Goal: Task Accomplishment & Management: Manage account settings

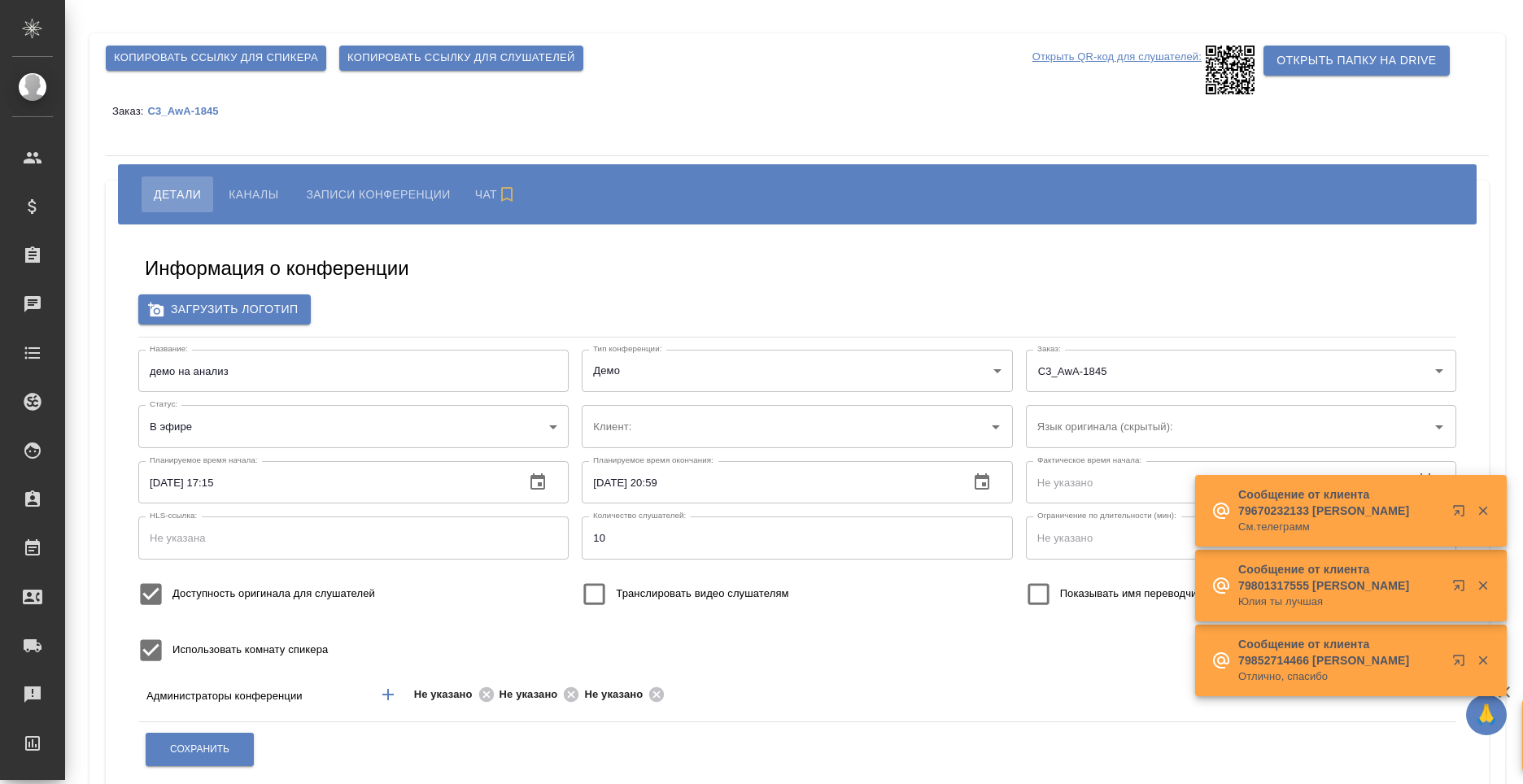
type input "AWATERA"
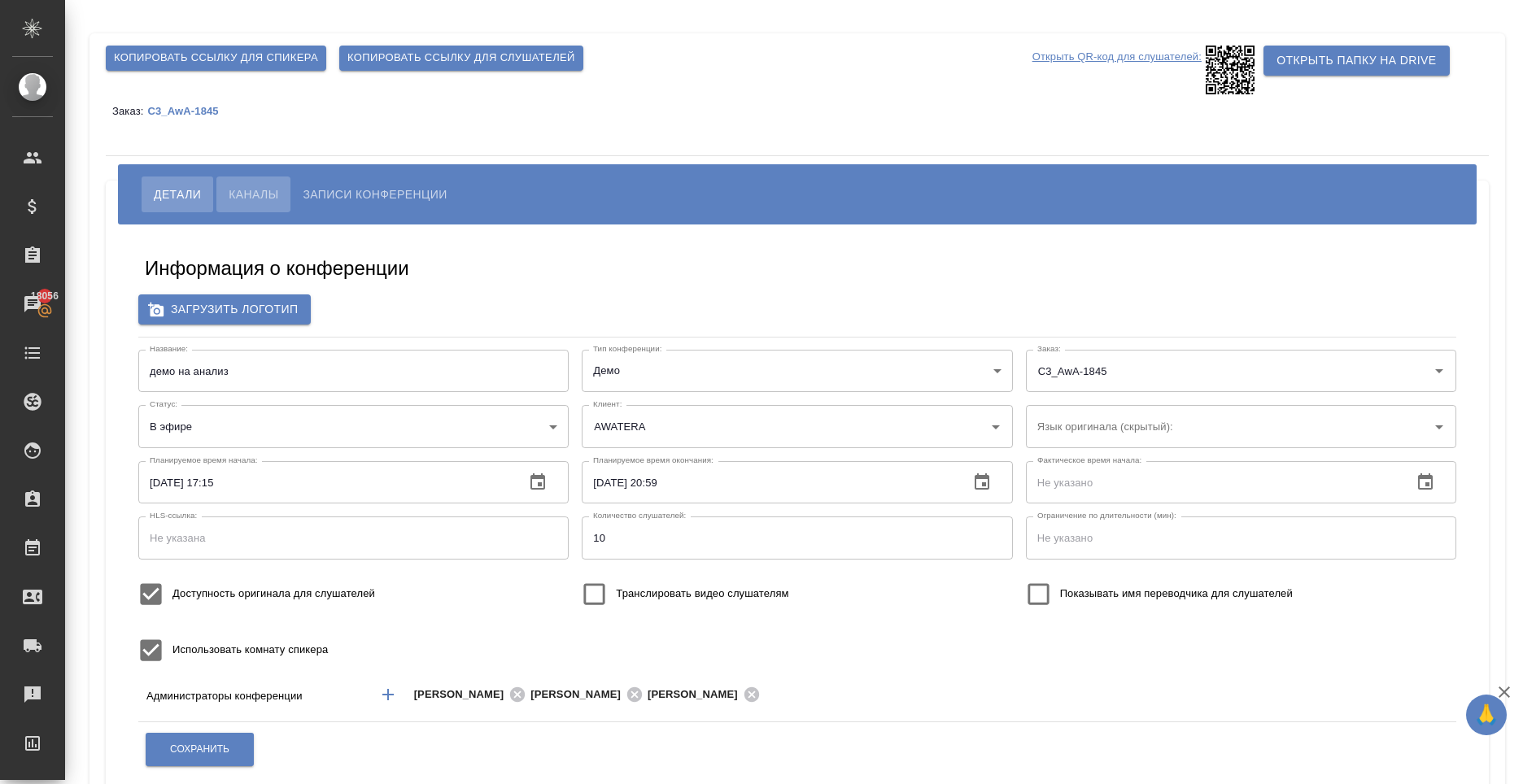
click at [269, 196] on span "Каналы" at bounding box center [253, 195] width 50 height 19
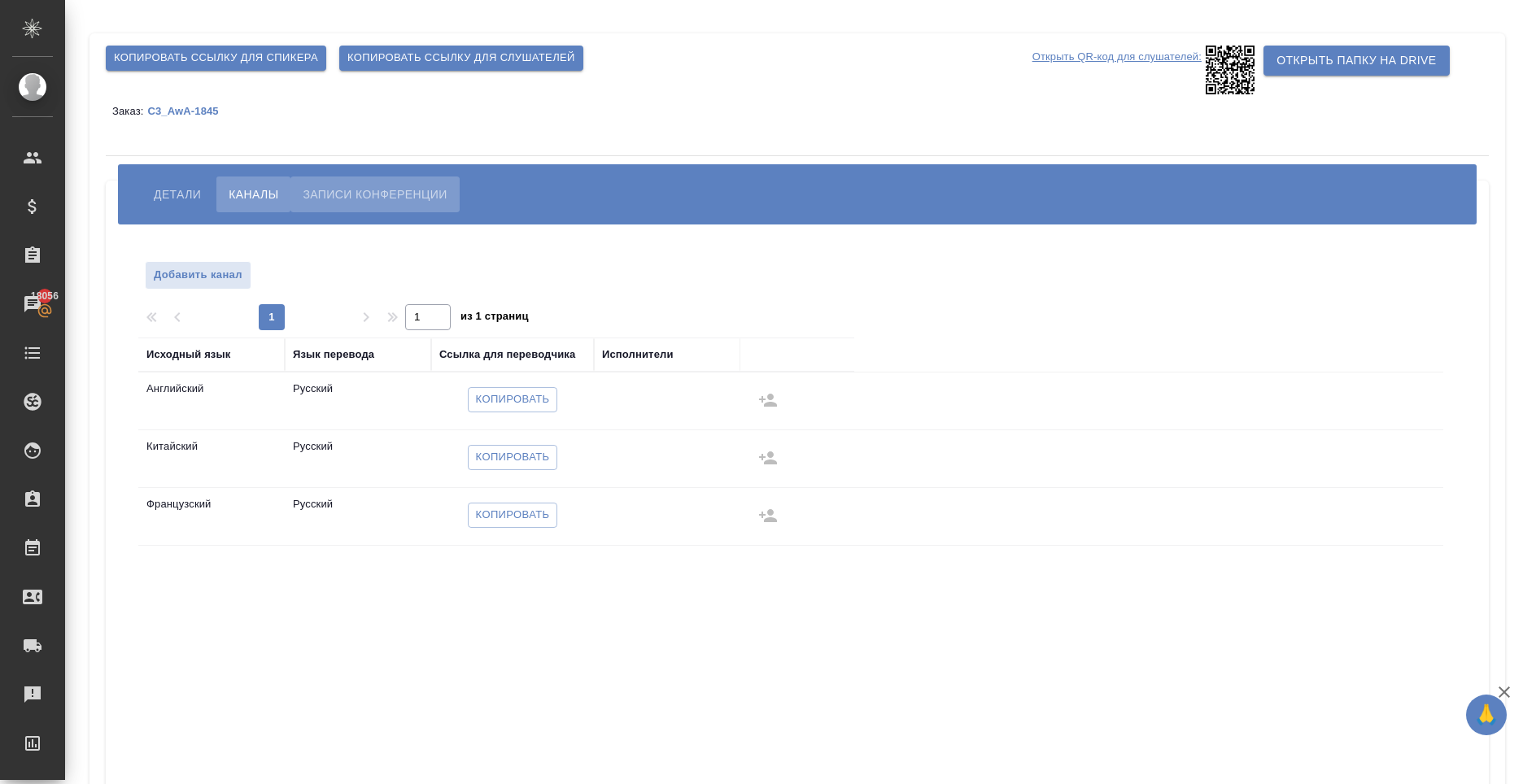
click at [340, 201] on span "Записи конференции" at bounding box center [375, 195] width 144 height 19
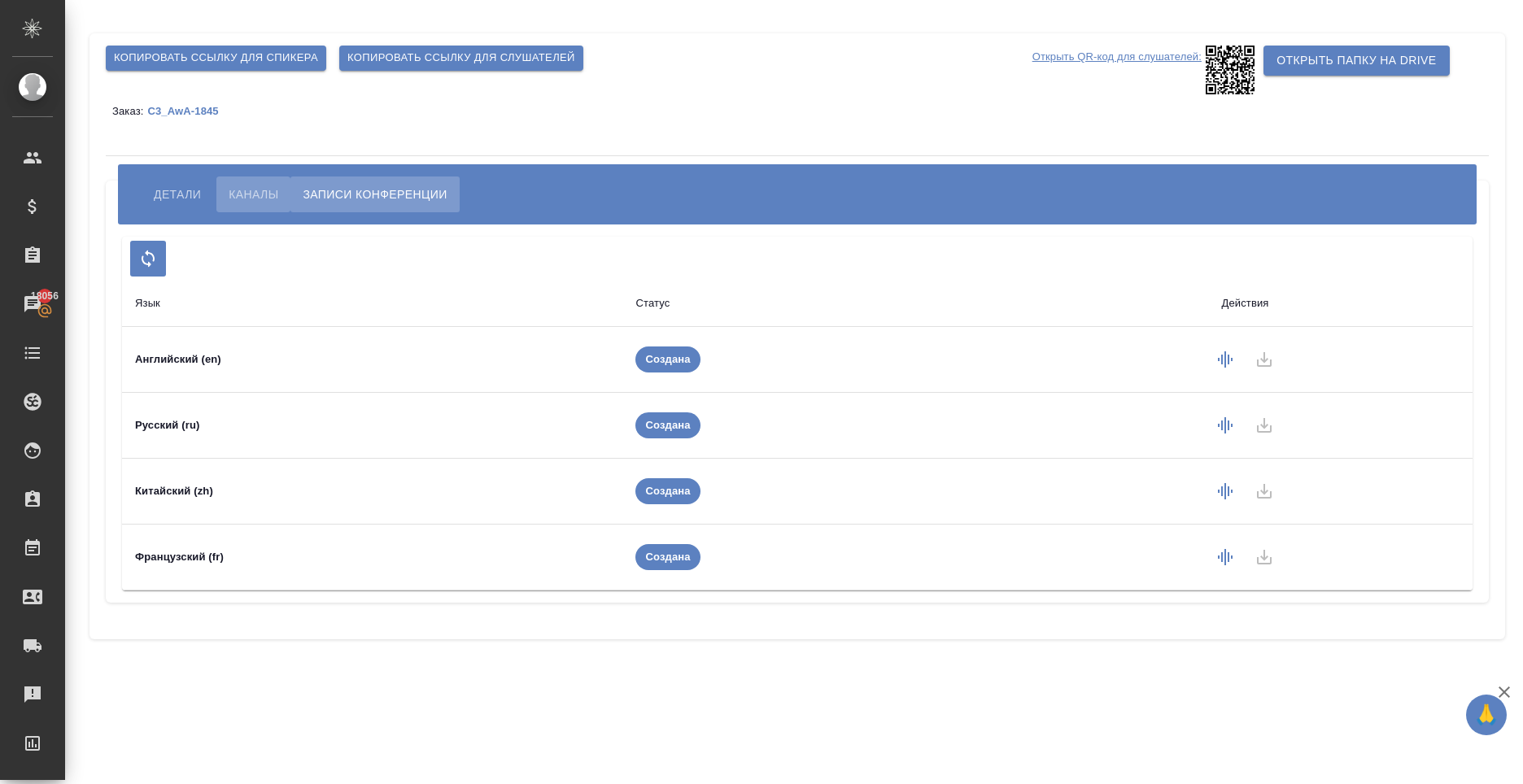
click at [248, 192] on span "Каналы" at bounding box center [253, 195] width 50 height 19
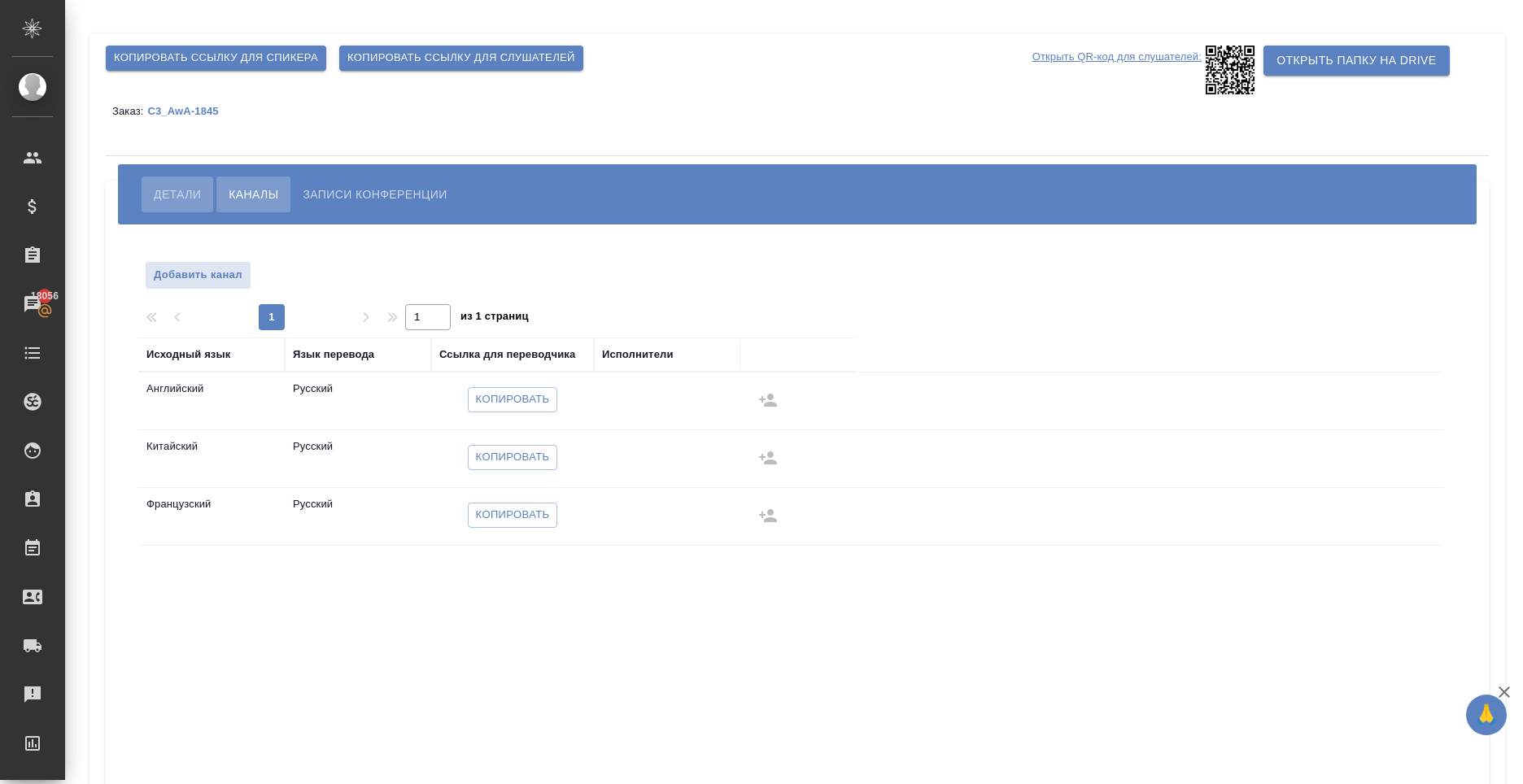
click at [181, 195] on span "Детали" at bounding box center [177, 195] width 48 height 19
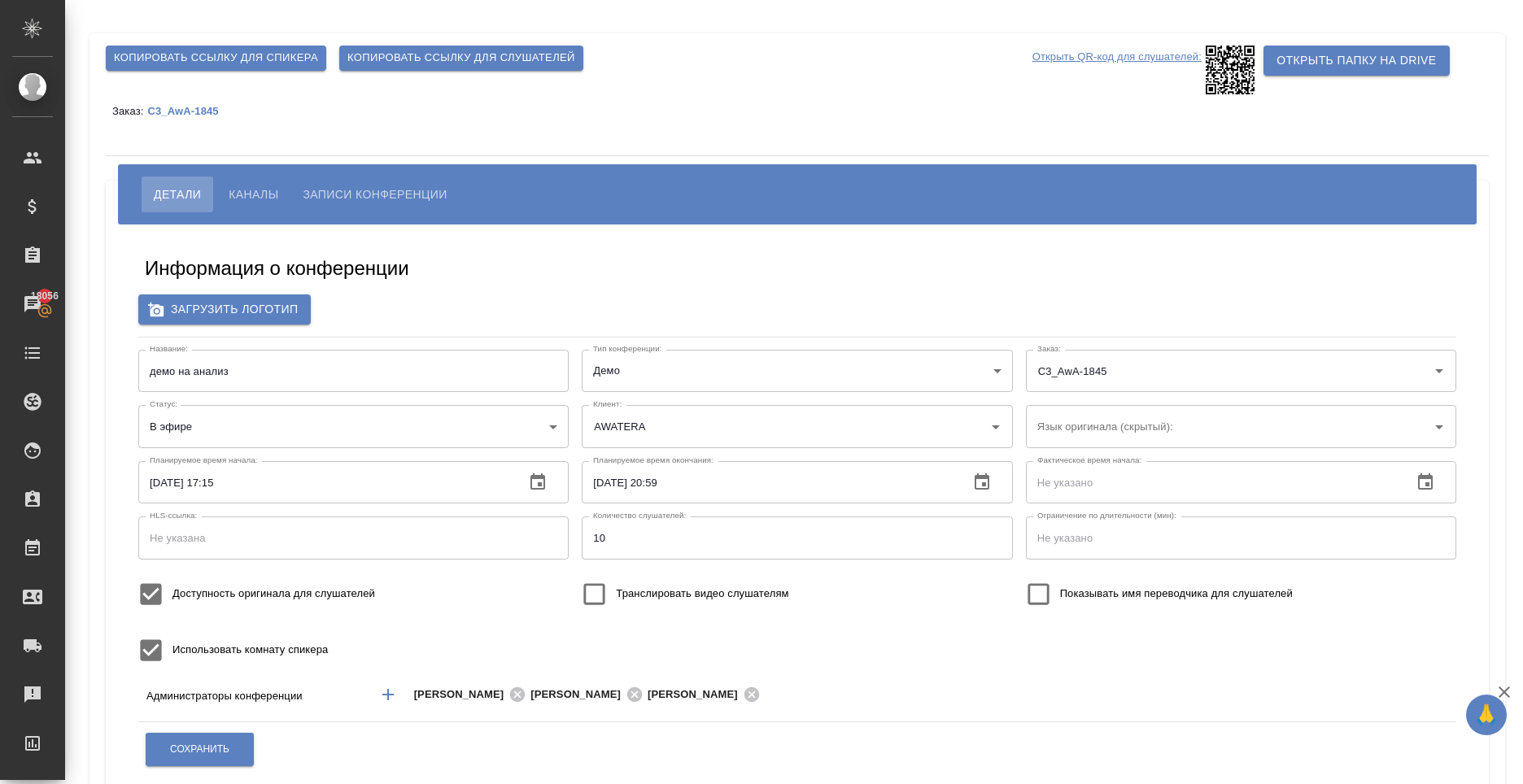
click at [618, 288] on div "Информация о конференции" at bounding box center [797, 271] width 1305 height 32
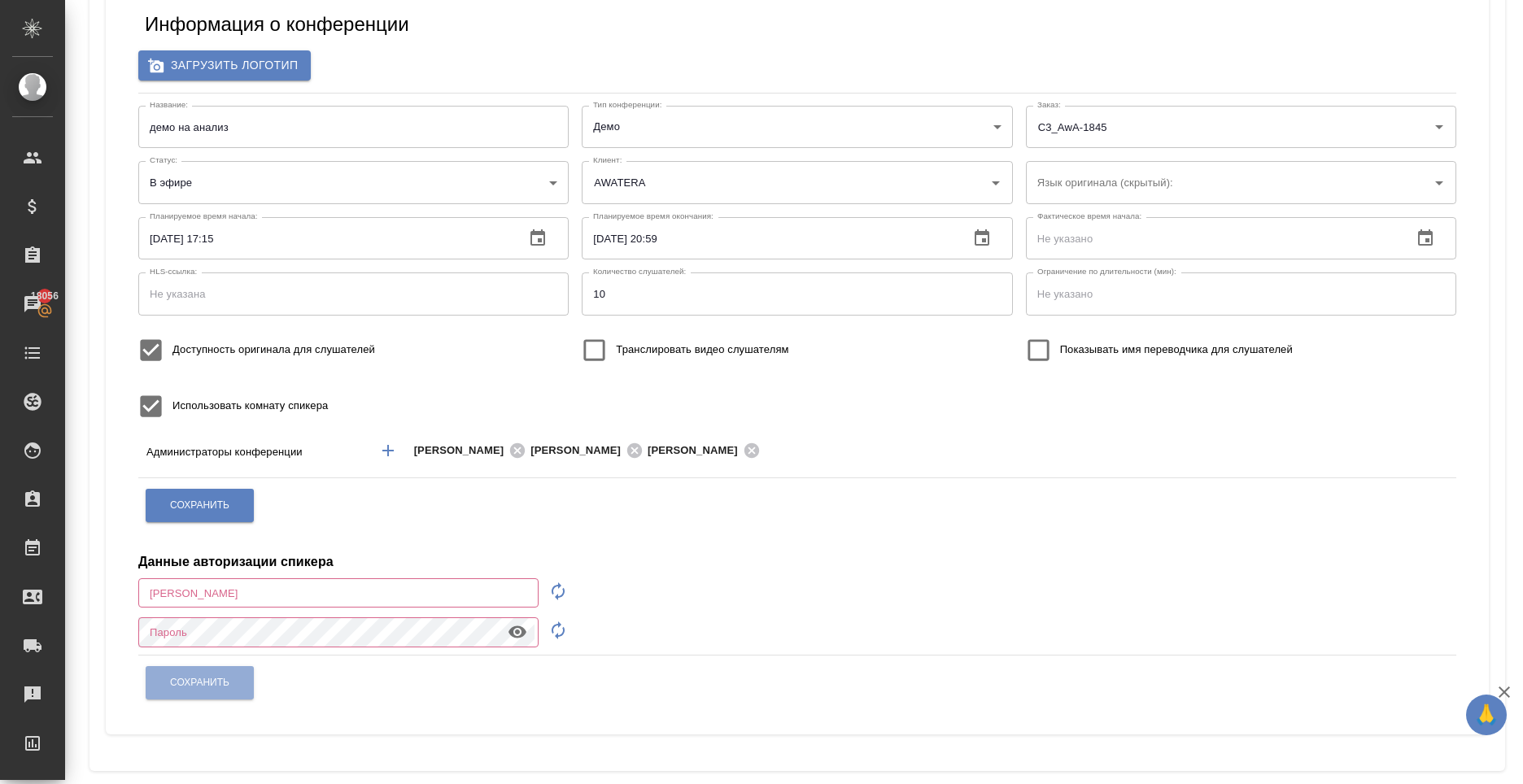
scroll to position [265, 0]
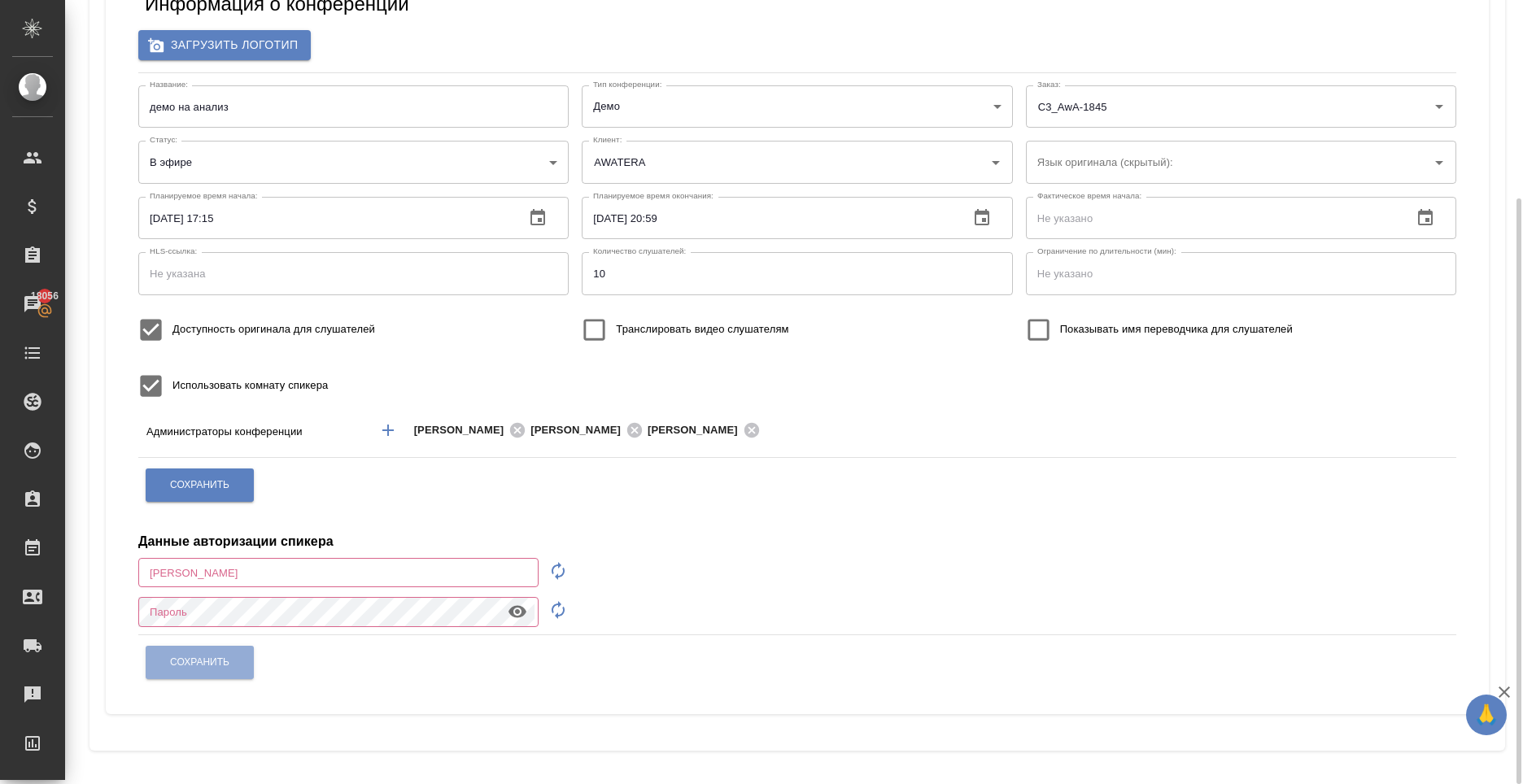
click at [249, 566] on input "text" at bounding box center [338, 573] width 400 height 29
click at [908, 525] on div "Данные авторизации спикера" at bounding box center [797, 532] width 1319 height 39
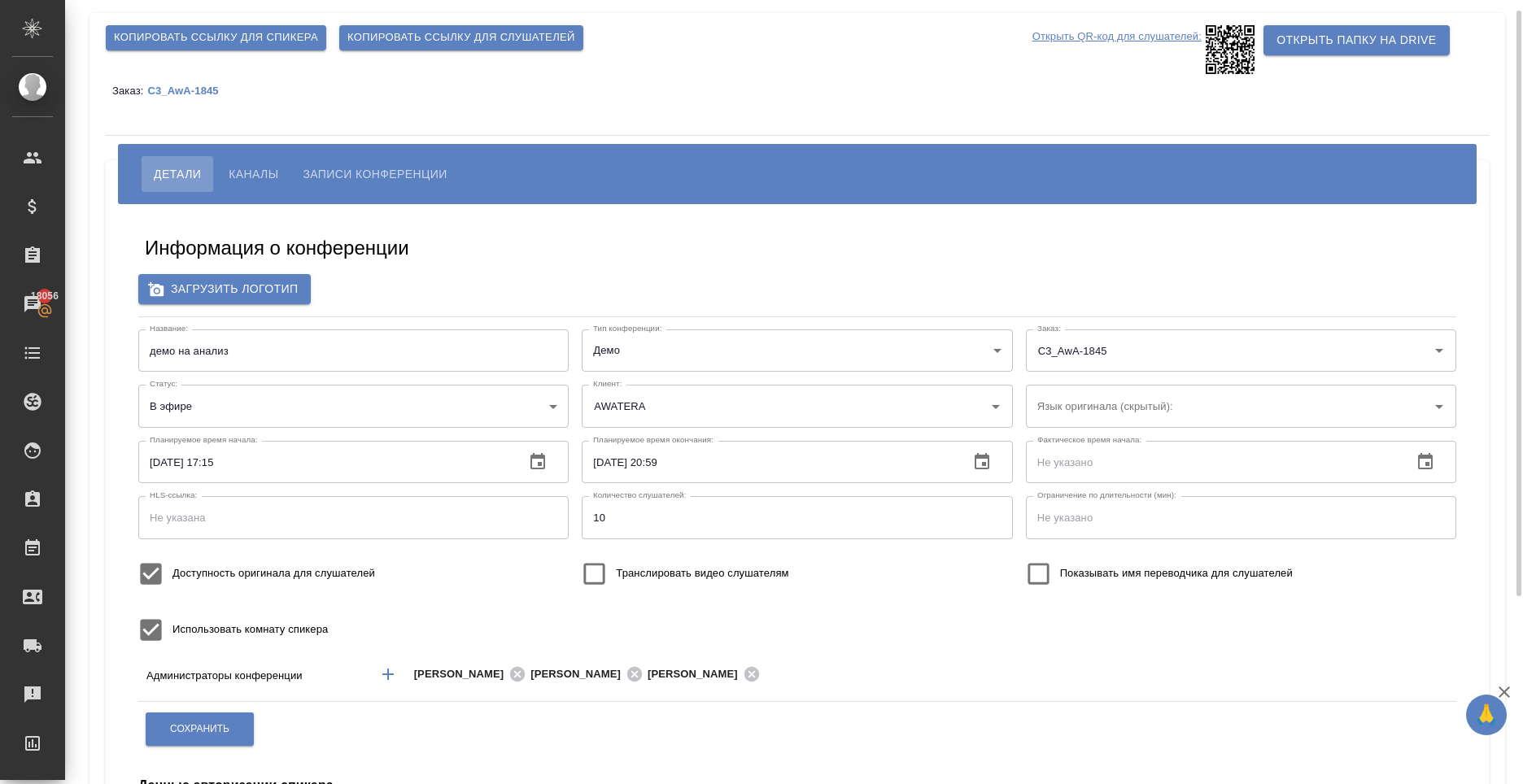
scroll to position [0, 0]
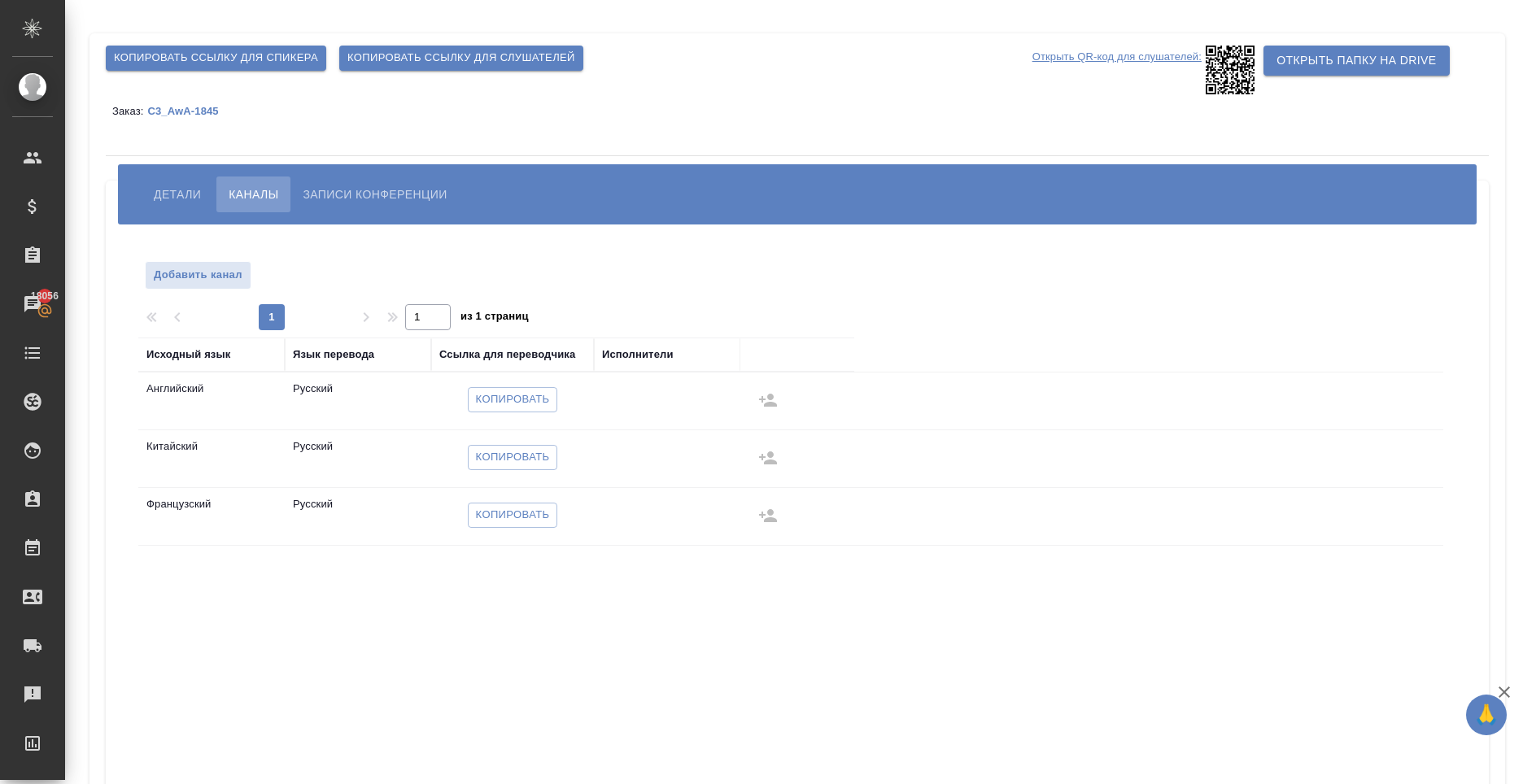
click at [166, 193] on span "Детали" at bounding box center [177, 195] width 48 height 19
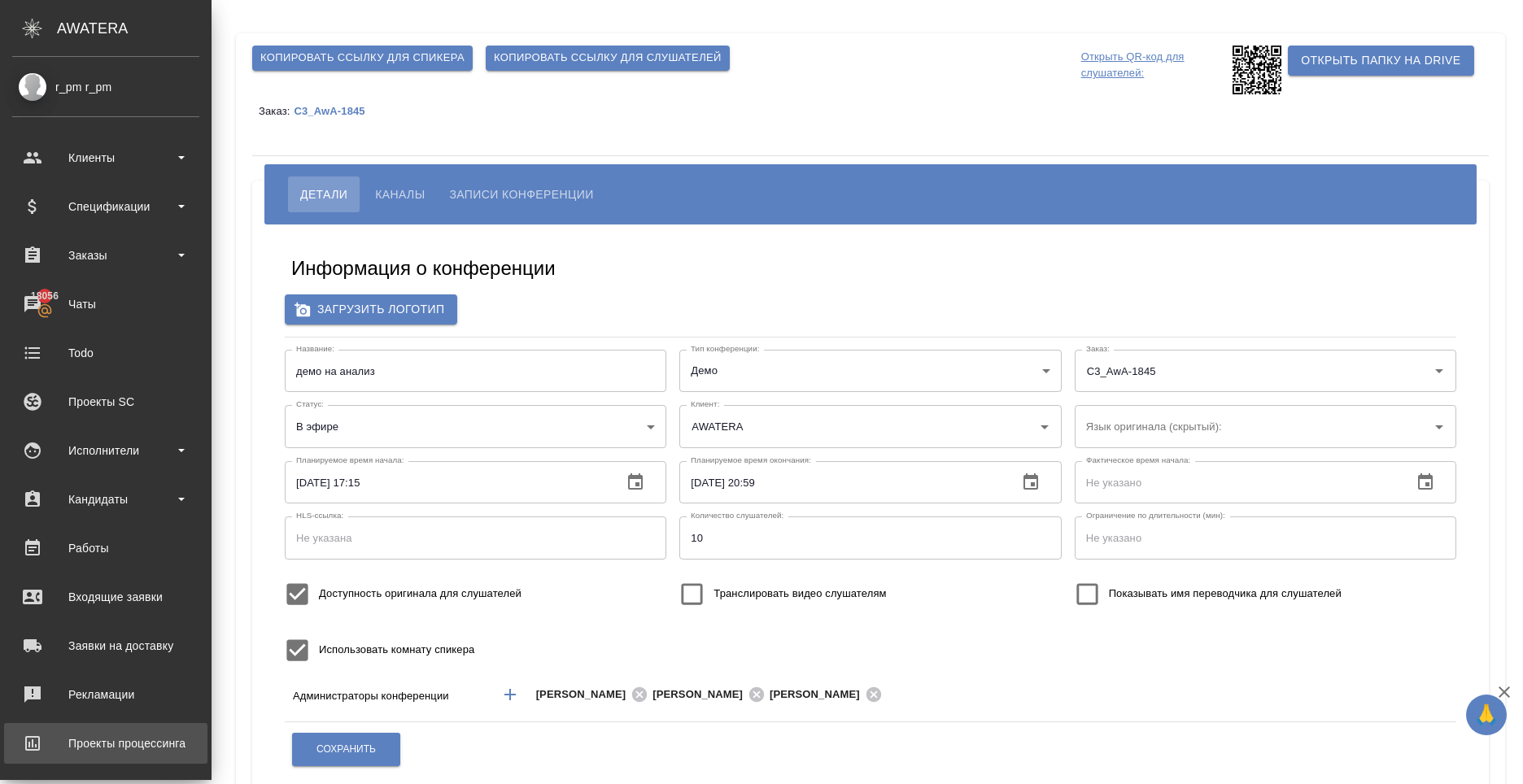
scroll to position [106, 0]
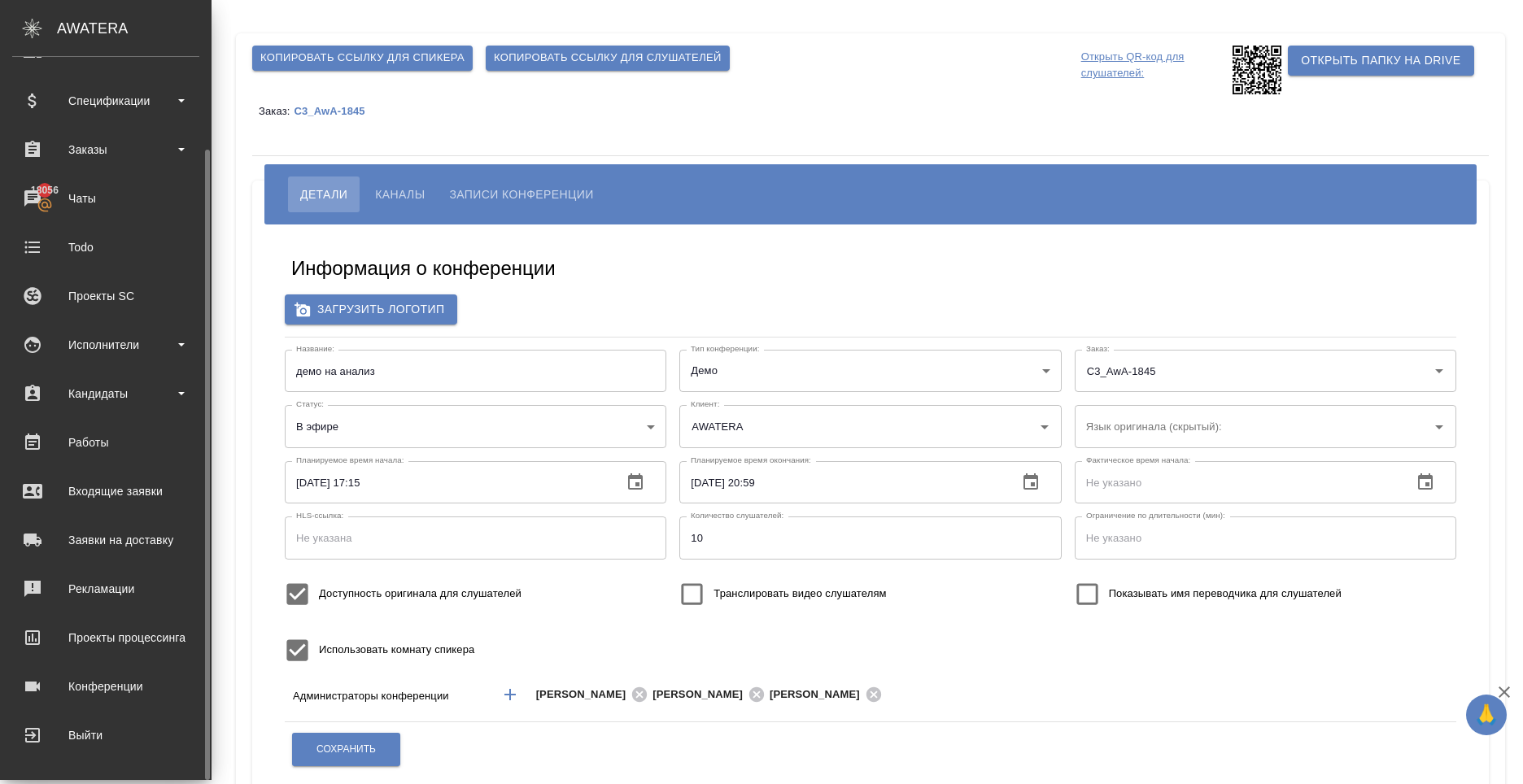
click at [157, 687] on link "Конференции" at bounding box center [105, 687] width 203 height 41
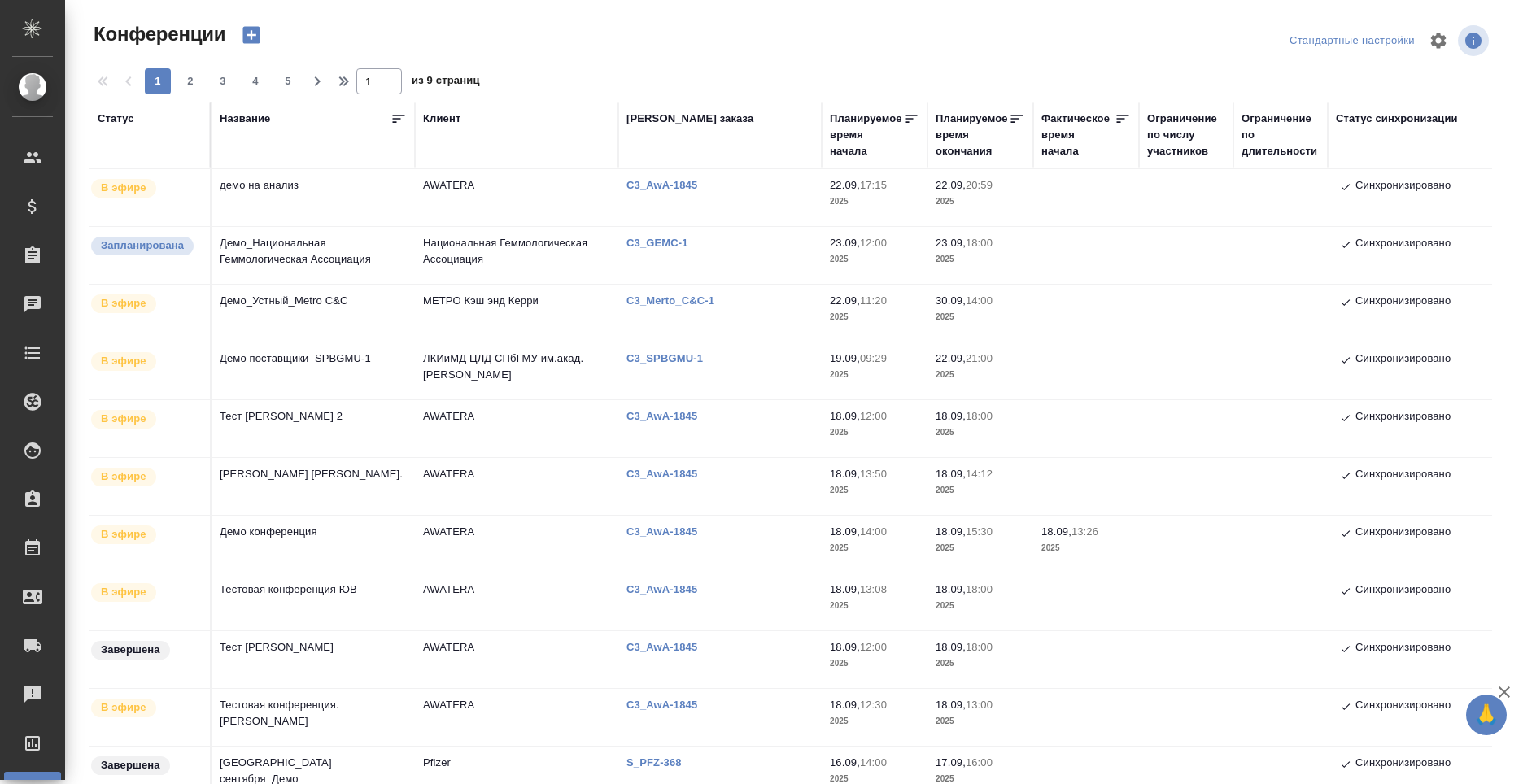
click at [339, 202] on td "демо на анализ" at bounding box center [312, 197] width 203 height 57
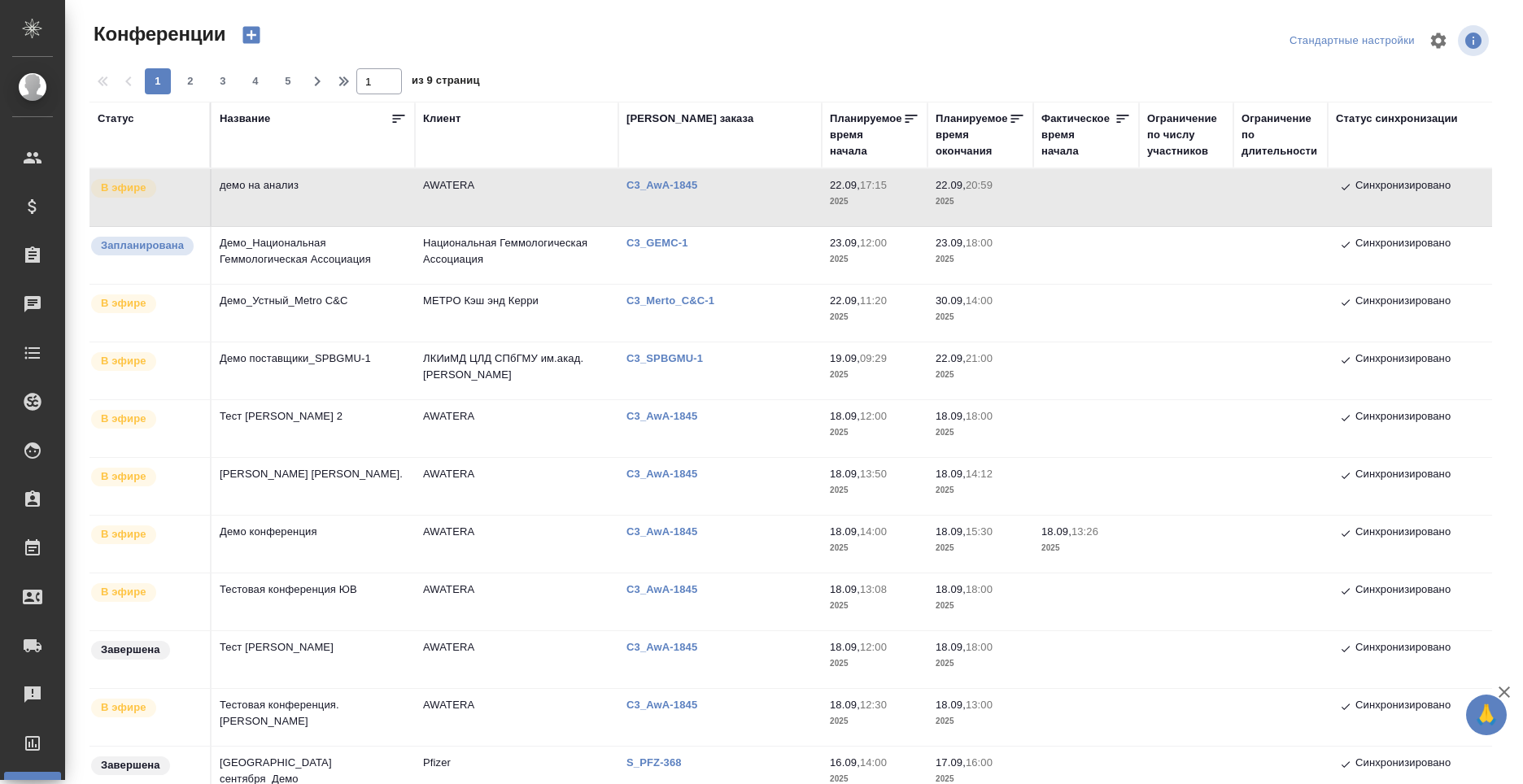
click at [378, 266] on td "Демо_Национальная Геммологическая Ассоциация" at bounding box center [312, 255] width 203 height 57
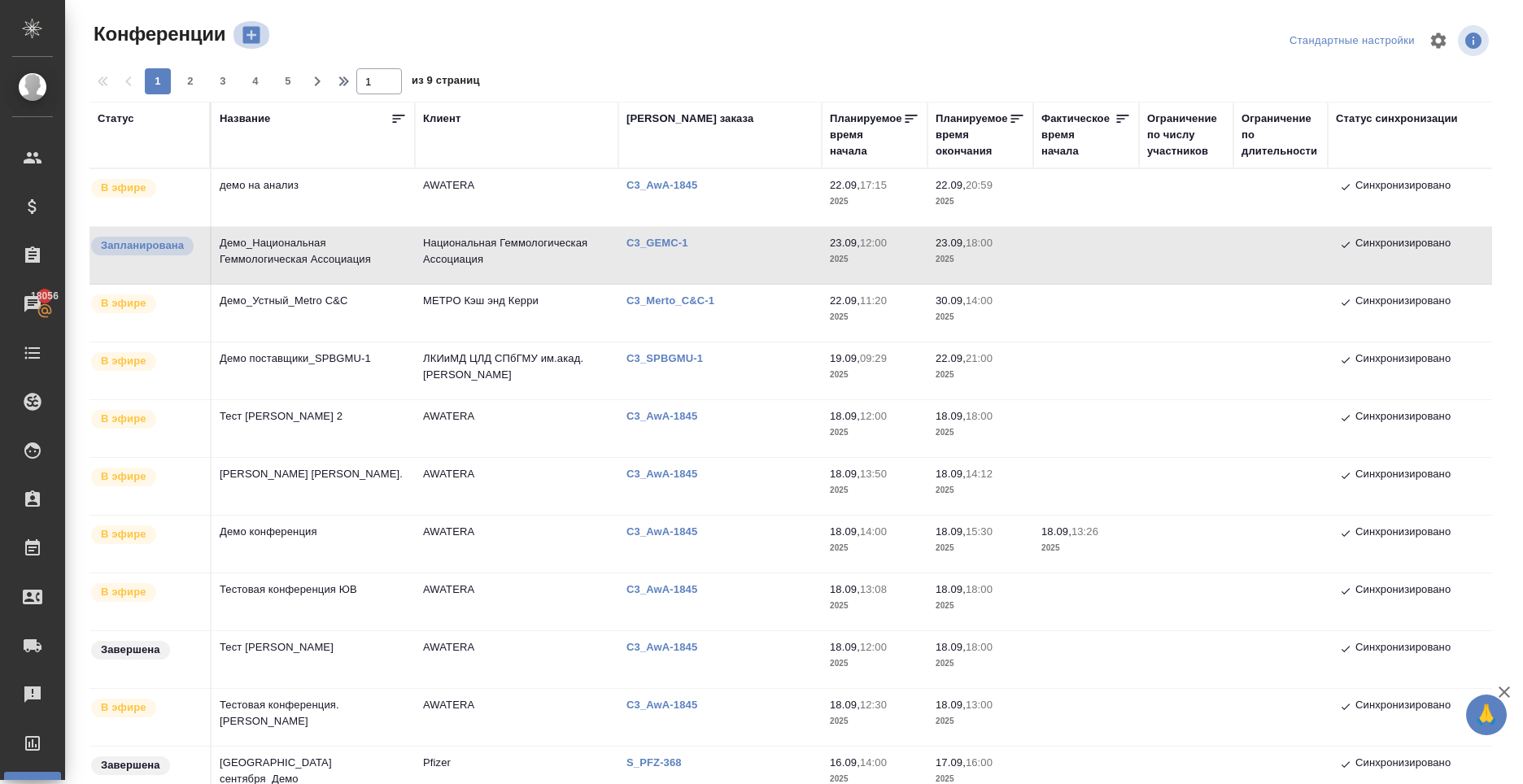
click at [251, 35] on icon "button" at bounding box center [251, 34] width 22 height 22
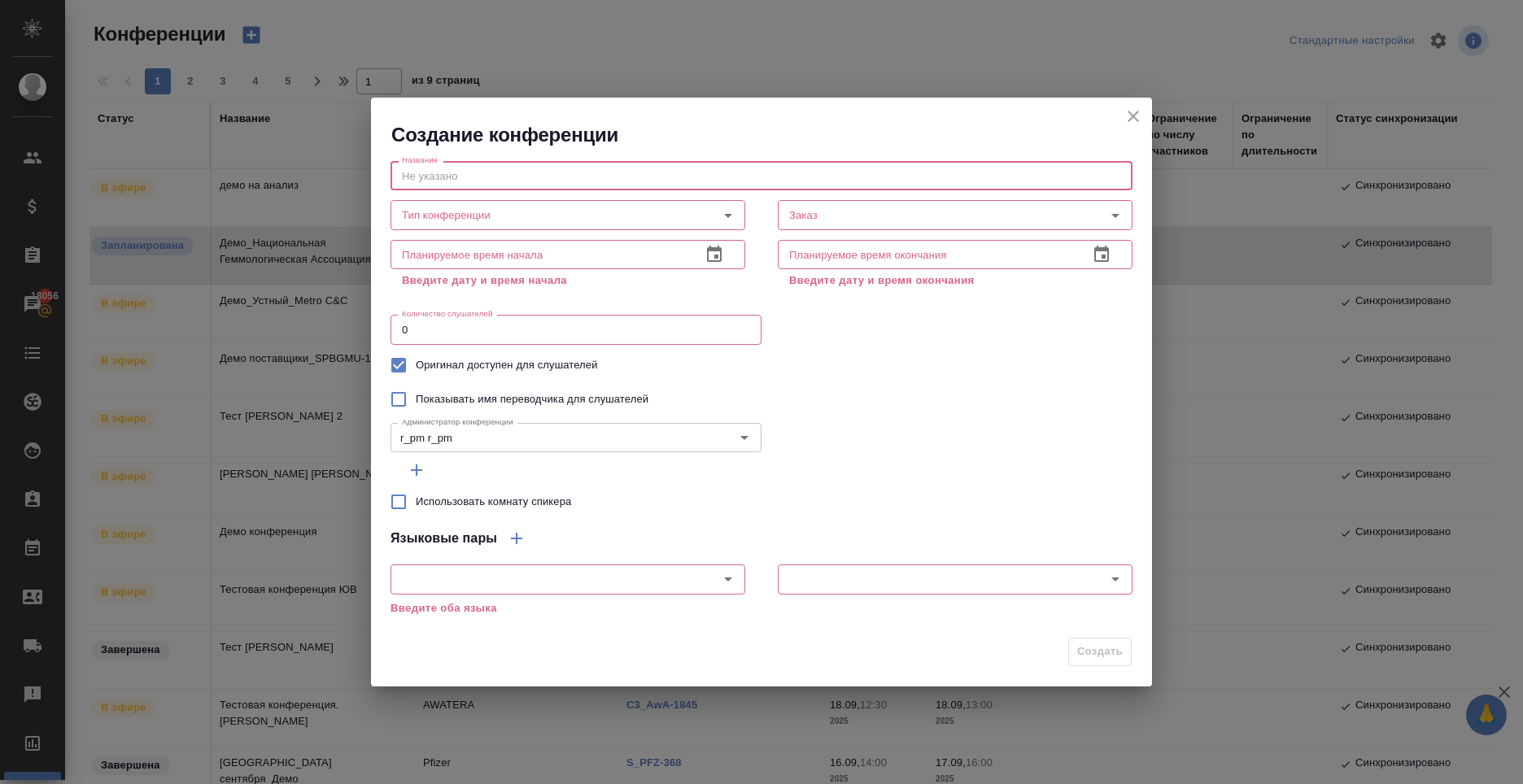
click at [937, 169] on input "text" at bounding box center [761, 176] width 743 height 29
click at [1131, 106] on button "close" at bounding box center [1133, 116] width 24 height 24
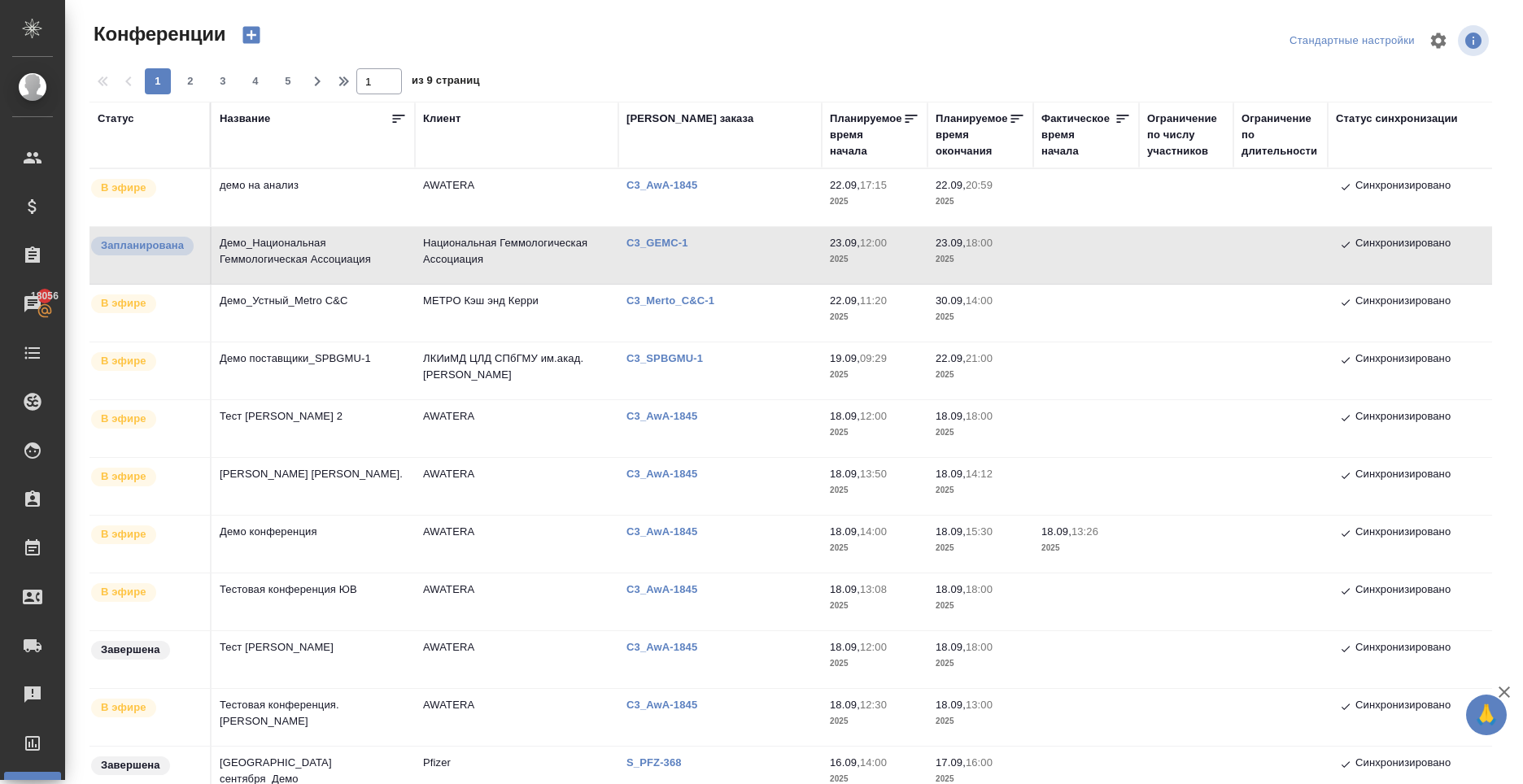
click at [252, 28] on icon "button" at bounding box center [252, 36] width 18 height 18
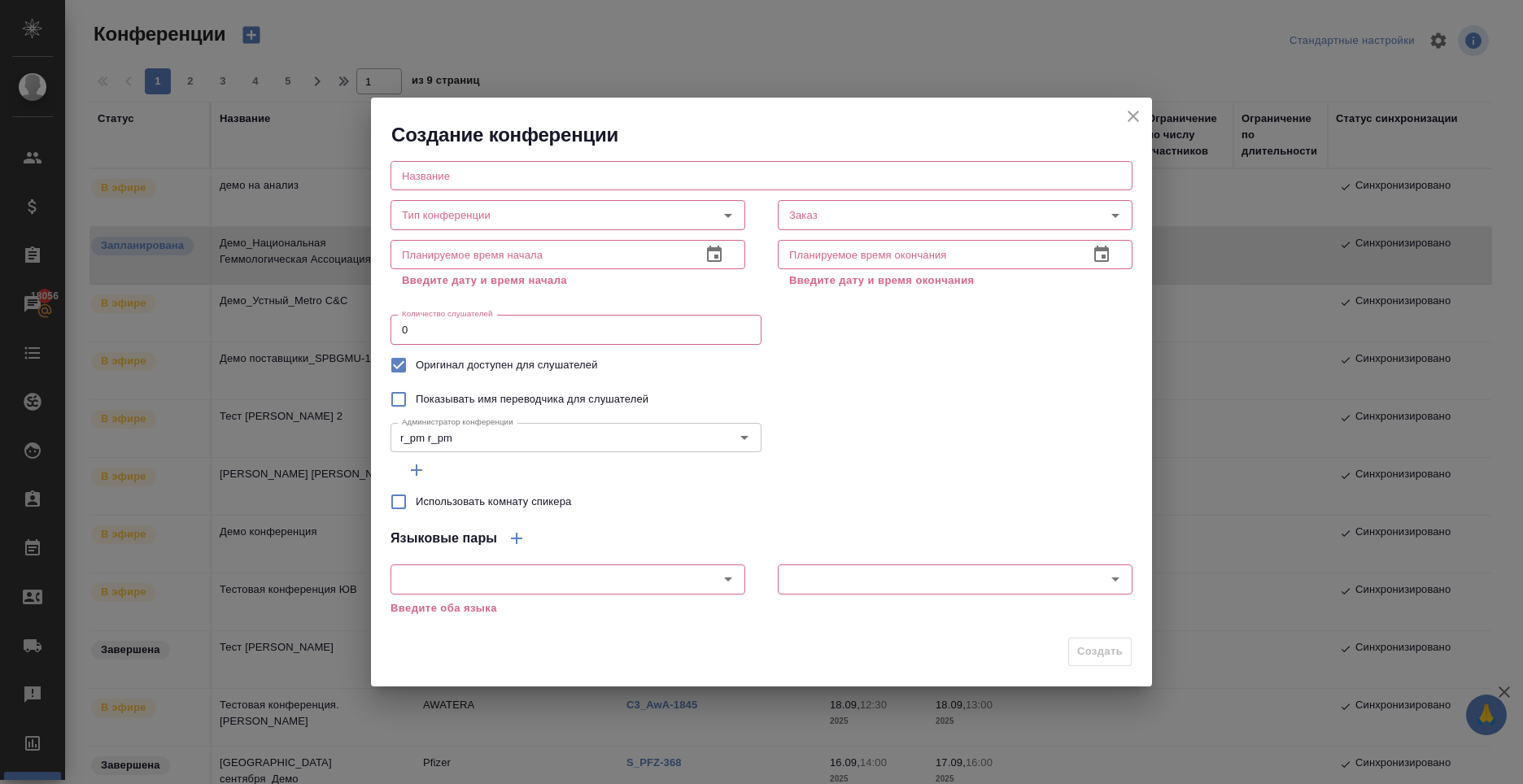
click at [634, 189] on input "text" at bounding box center [761, 176] width 743 height 29
click at [539, 181] on input "text" at bounding box center [761, 176] width 743 height 29
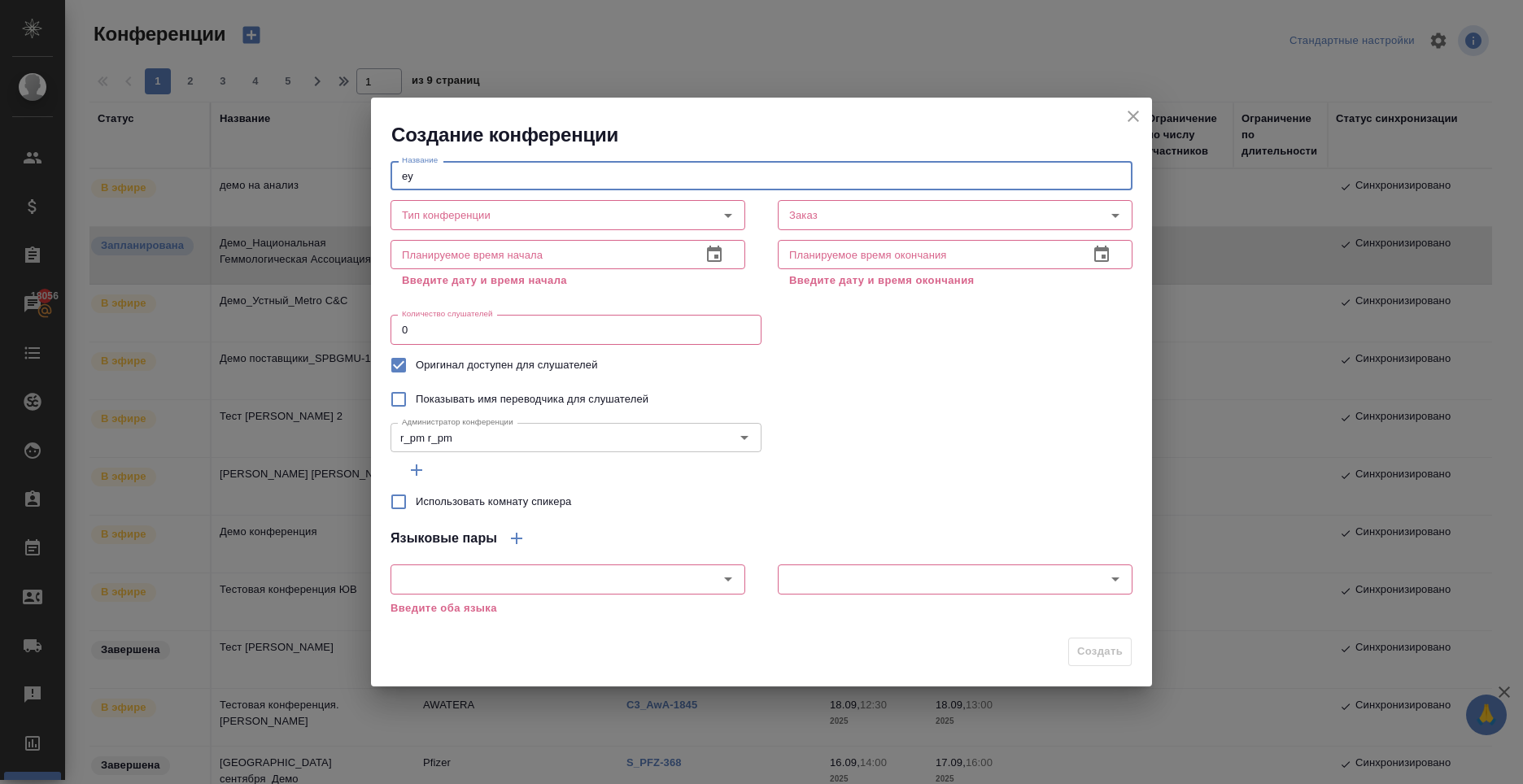
type input "е"
type input "t"
type input "test"
click at [513, 211] on input "Тип конференции" at bounding box center [540, 215] width 291 height 19
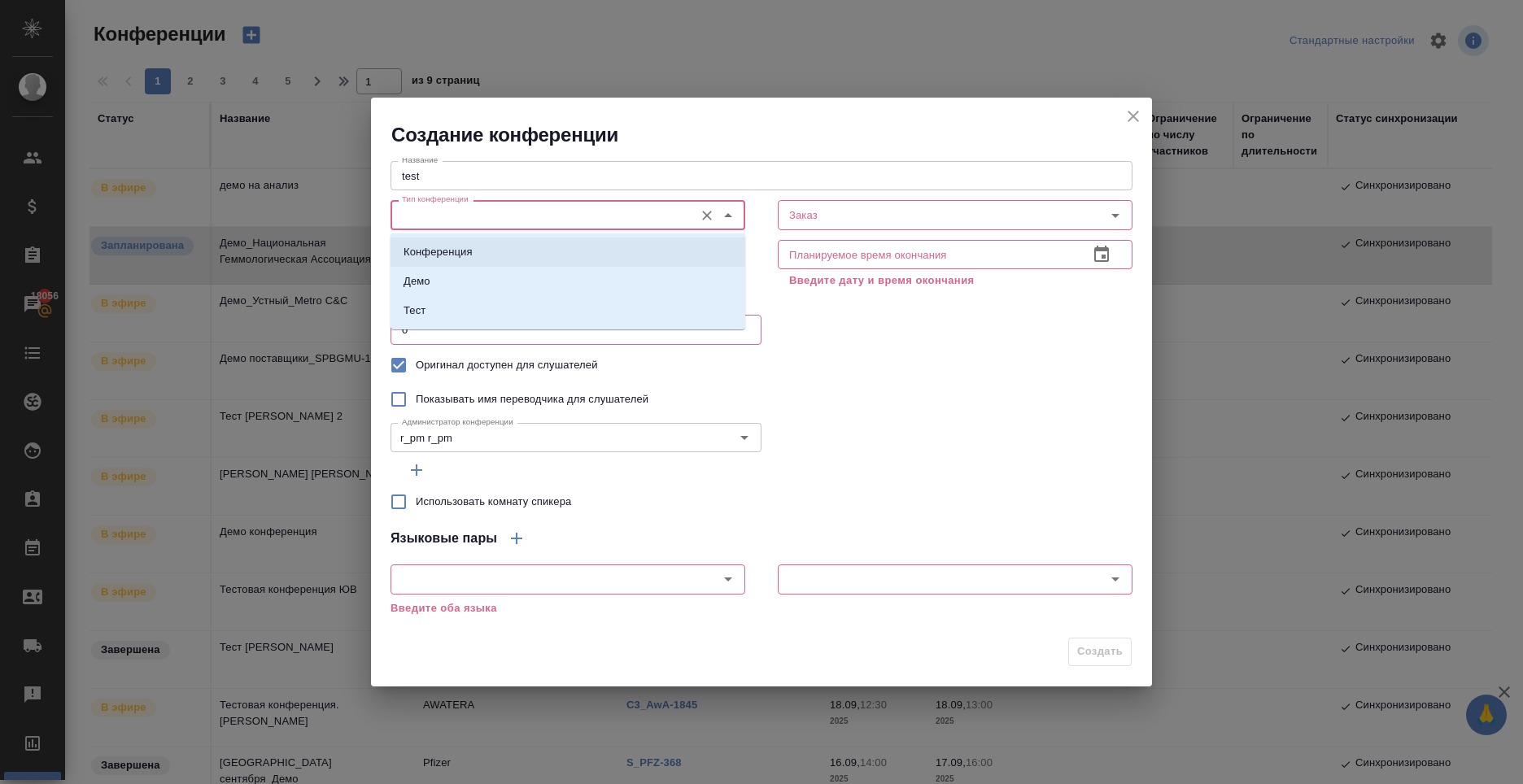
click at [529, 247] on li "Конференция" at bounding box center [567, 252] width 355 height 29
type input "Конференция"
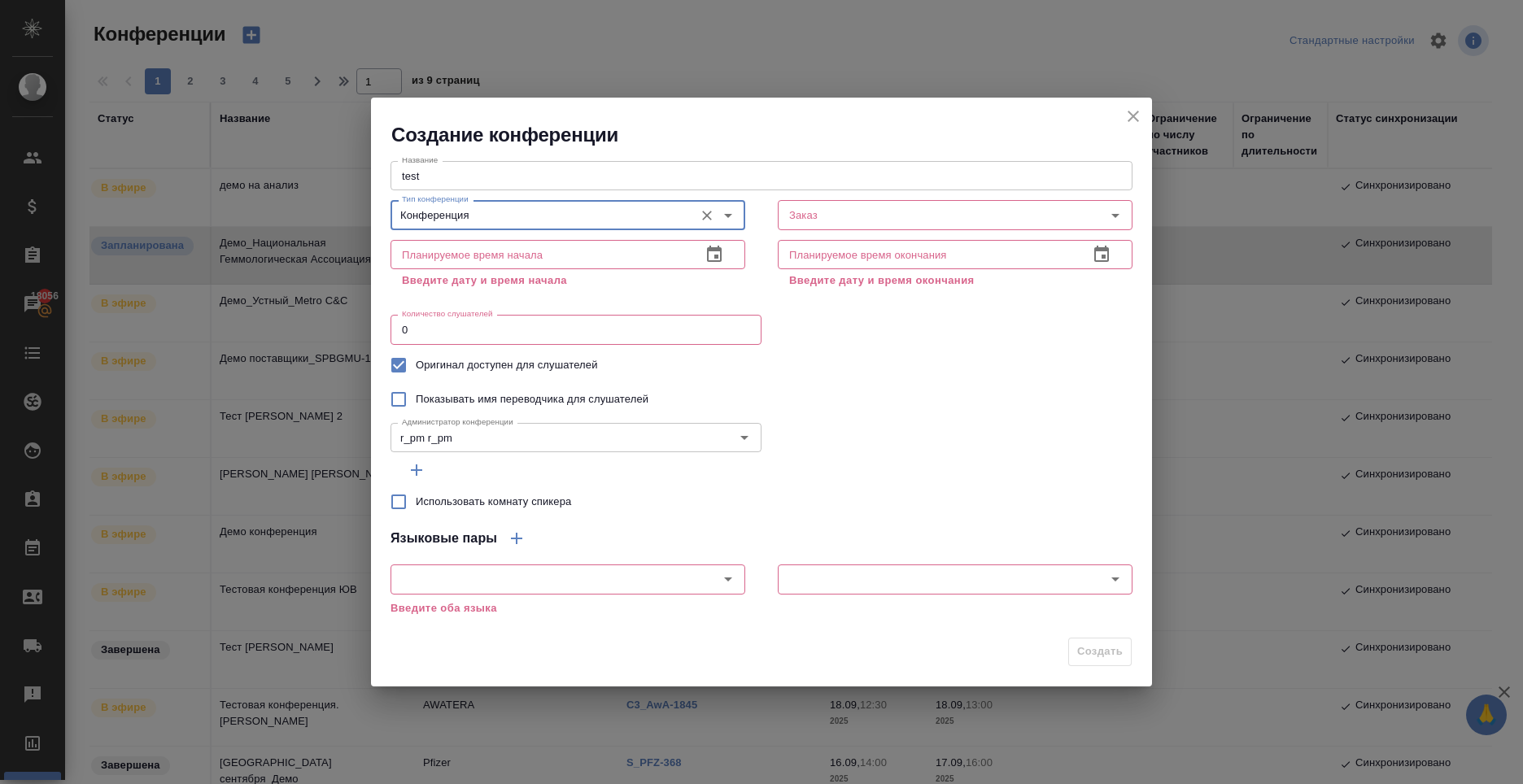
drag, startPoint x: 805, startPoint y: 236, endPoint x: 827, endPoint y: 232, distance: 22.4
click at [812, 236] on div "Планируемое время окончания Планируемое время окончания Введите дату и время ок…" at bounding box center [956, 263] width 387 height 91
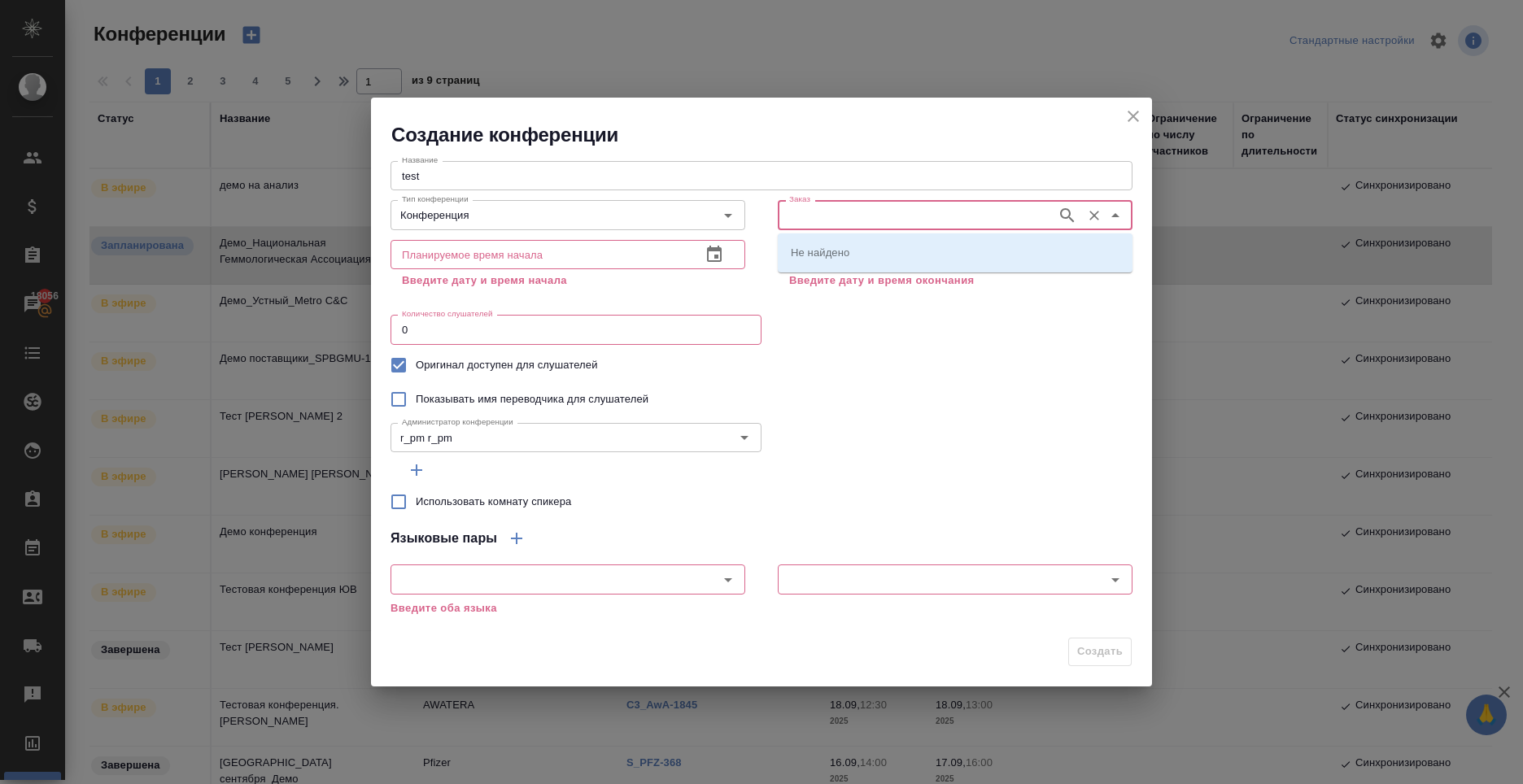
click at [845, 223] on input "Заказ" at bounding box center [915, 215] width 266 height 19
type input "t"
click at [651, 232] on div "Планируемое время начала Планируемое время начала Введите дату и время начала" at bounding box center [568, 263] width 387 height 91
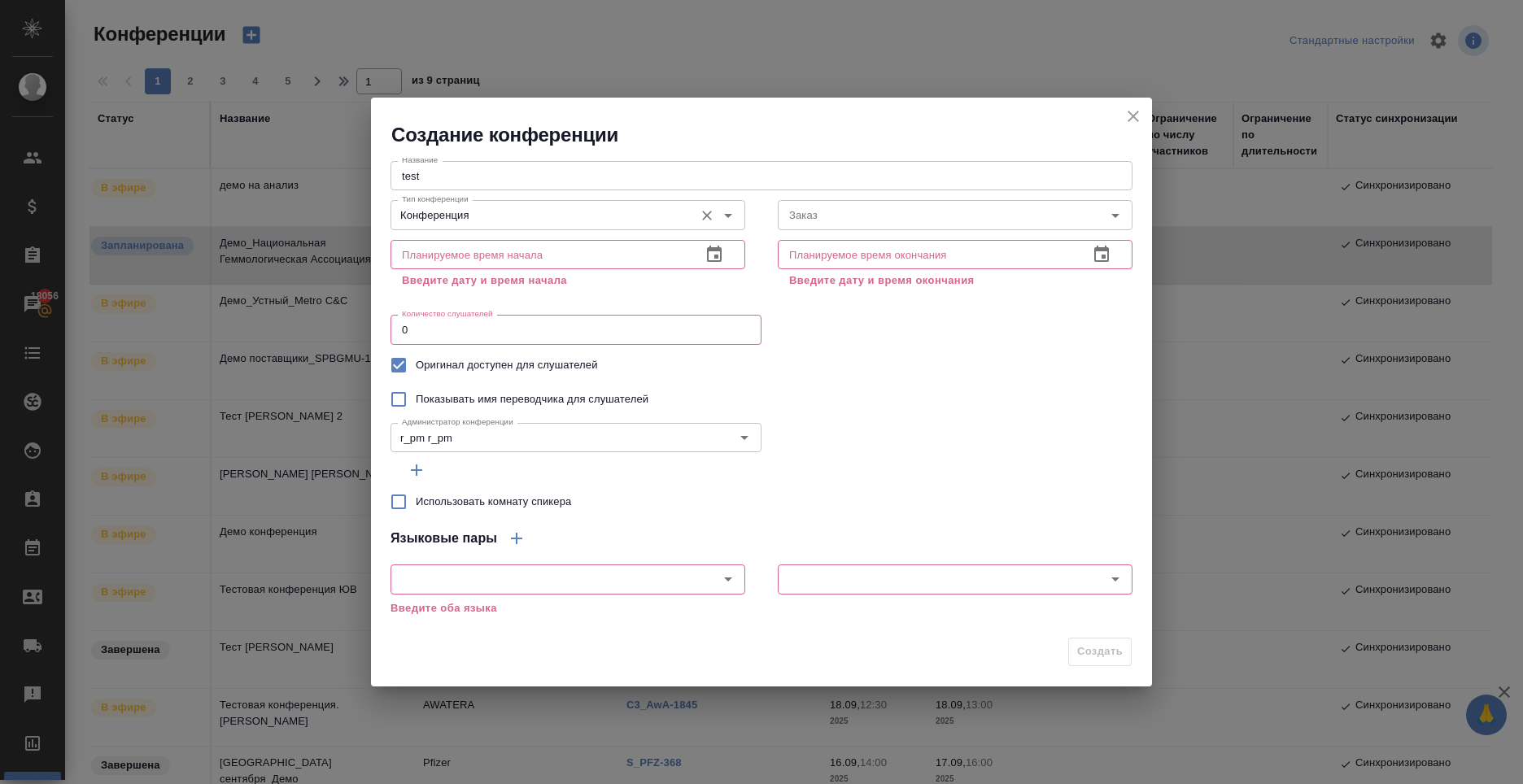
click at [653, 227] on div "Конференция Тип конференции" at bounding box center [567, 215] width 355 height 29
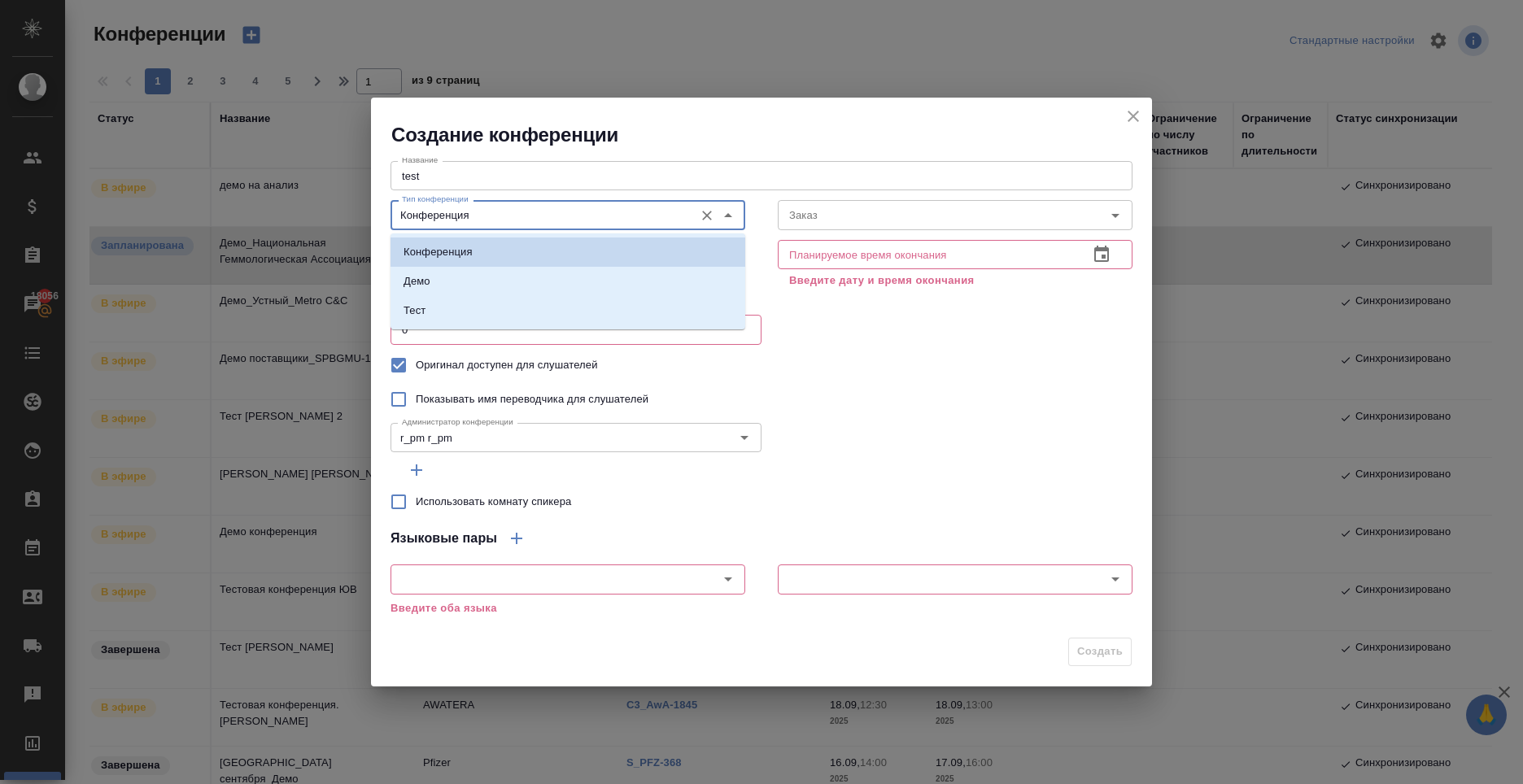
click at [547, 210] on input "Конференция" at bounding box center [540, 215] width 291 height 19
click at [457, 301] on li "Тест" at bounding box center [567, 310] width 355 height 29
type input "Тест"
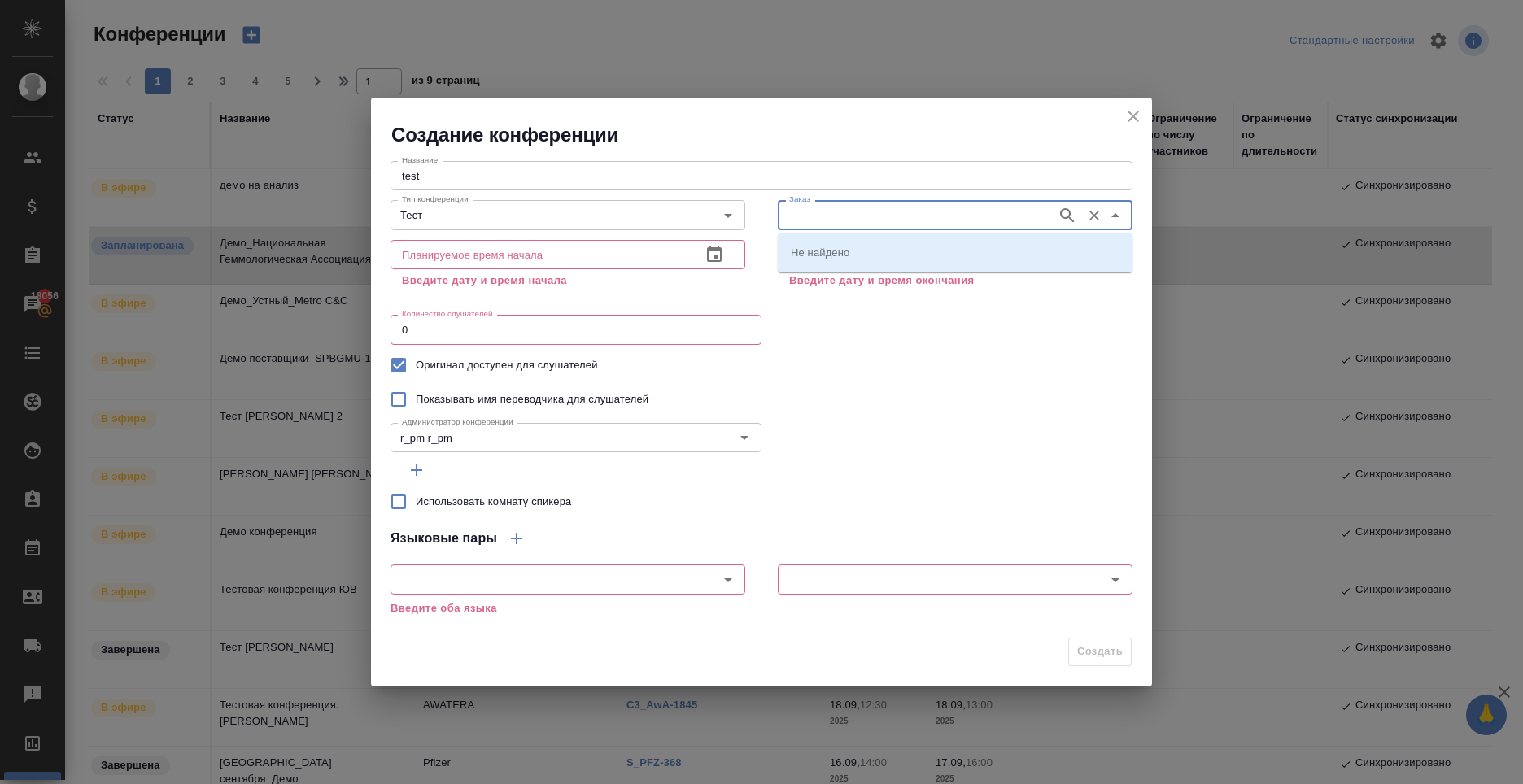
click at [947, 215] on input "Заказ" at bounding box center [915, 215] width 266 height 19
click at [1074, 213] on icon "button" at bounding box center [1068, 216] width 19 height 19
type input "test"
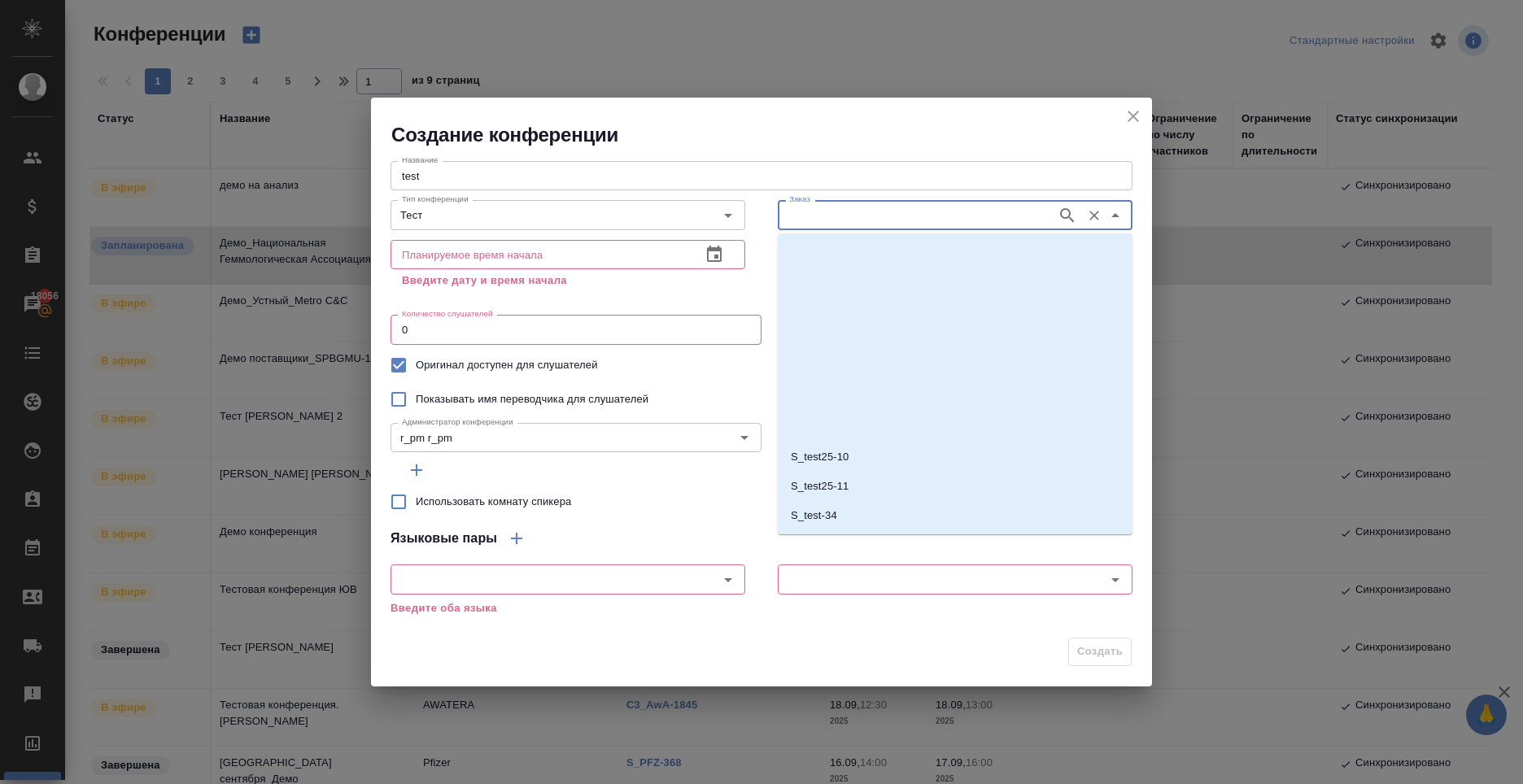
scroll to position [895, 0]
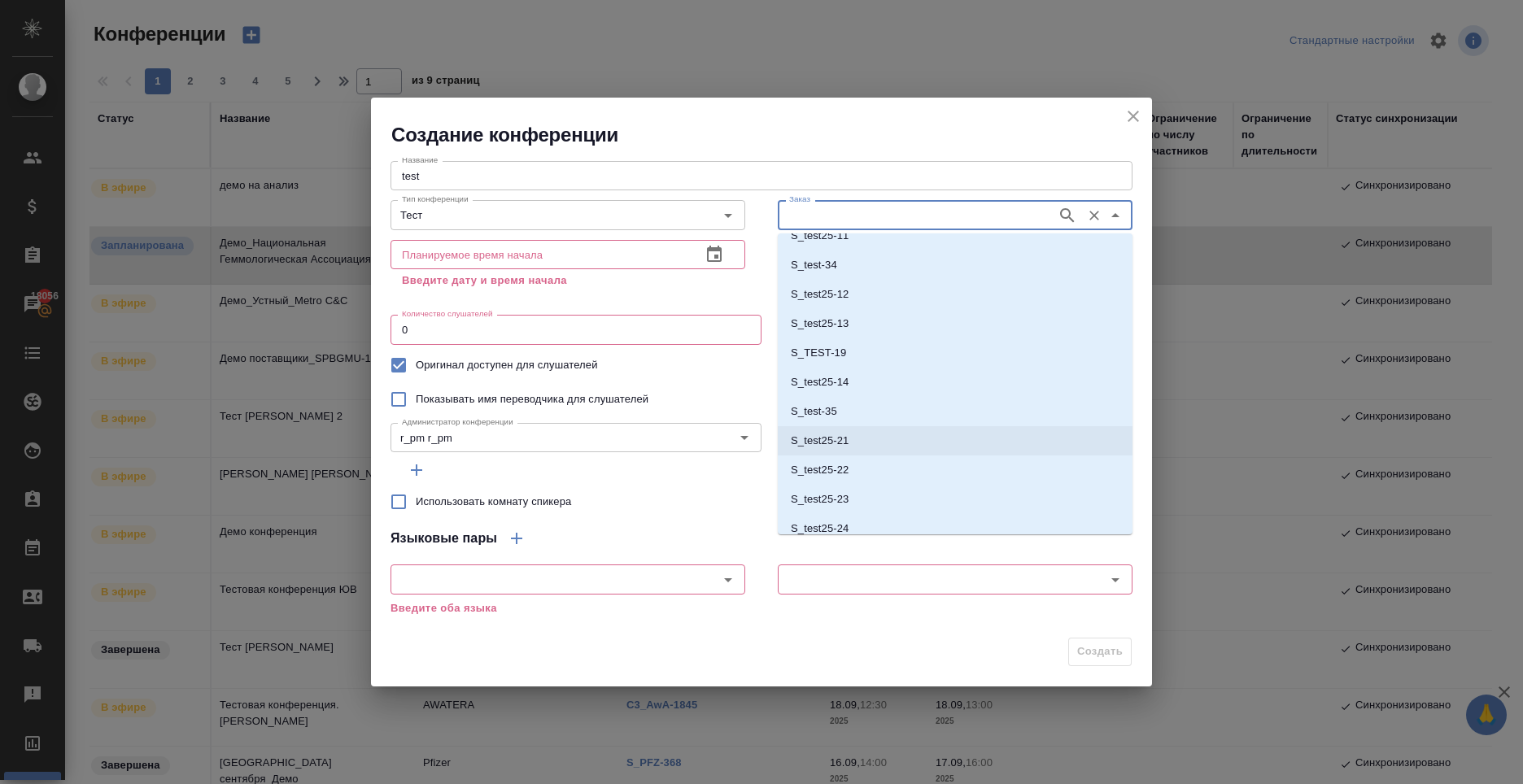
click at [907, 449] on li "S_test25-21" at bounding box center [955, 441] width 355 height 29
type input "S_test25-21"
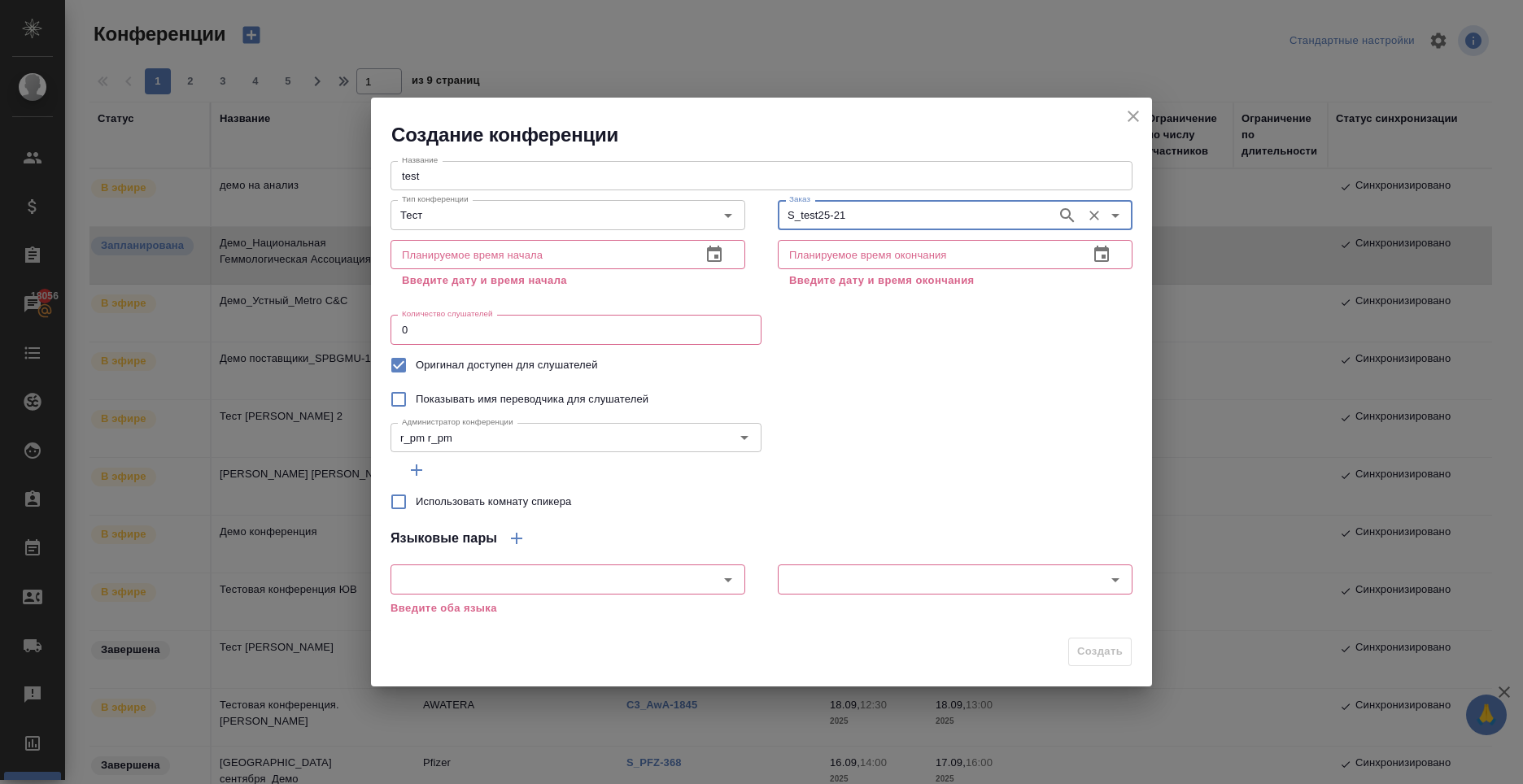
click at [875, 209] on input "S_test25-21" at bounding box center [915, 215] width 266 height 19
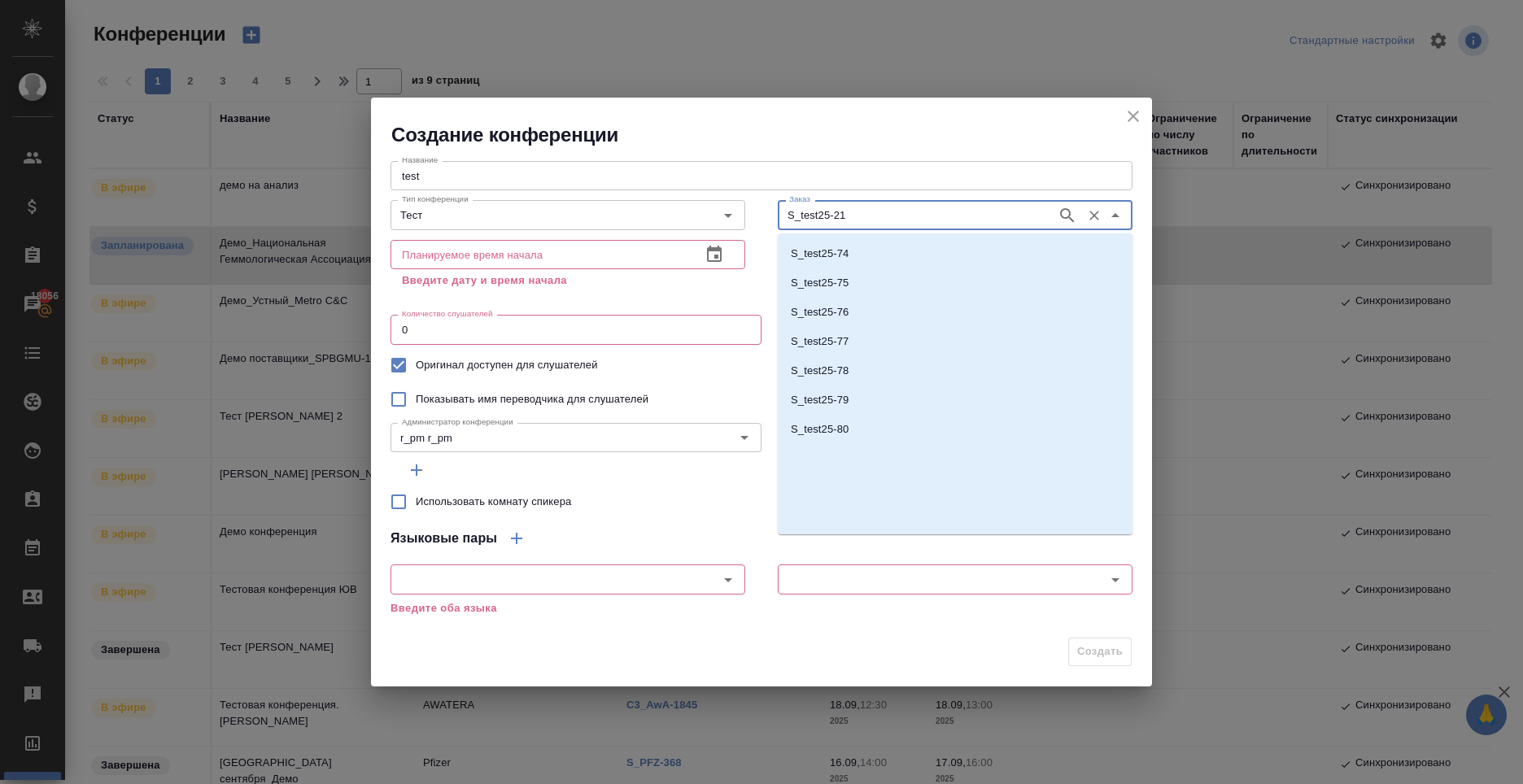
scroll to position [2661, 0]
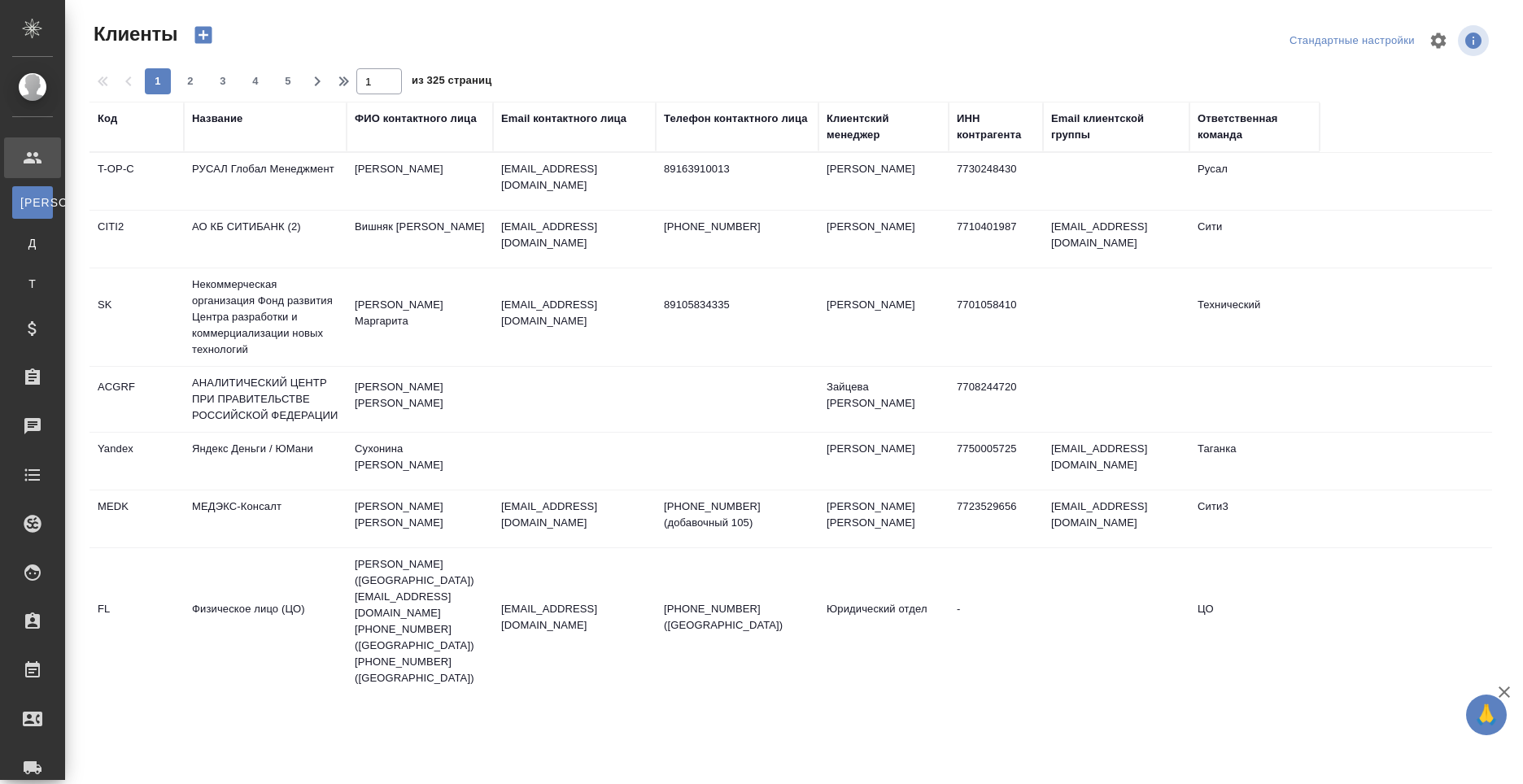
select select "RU"
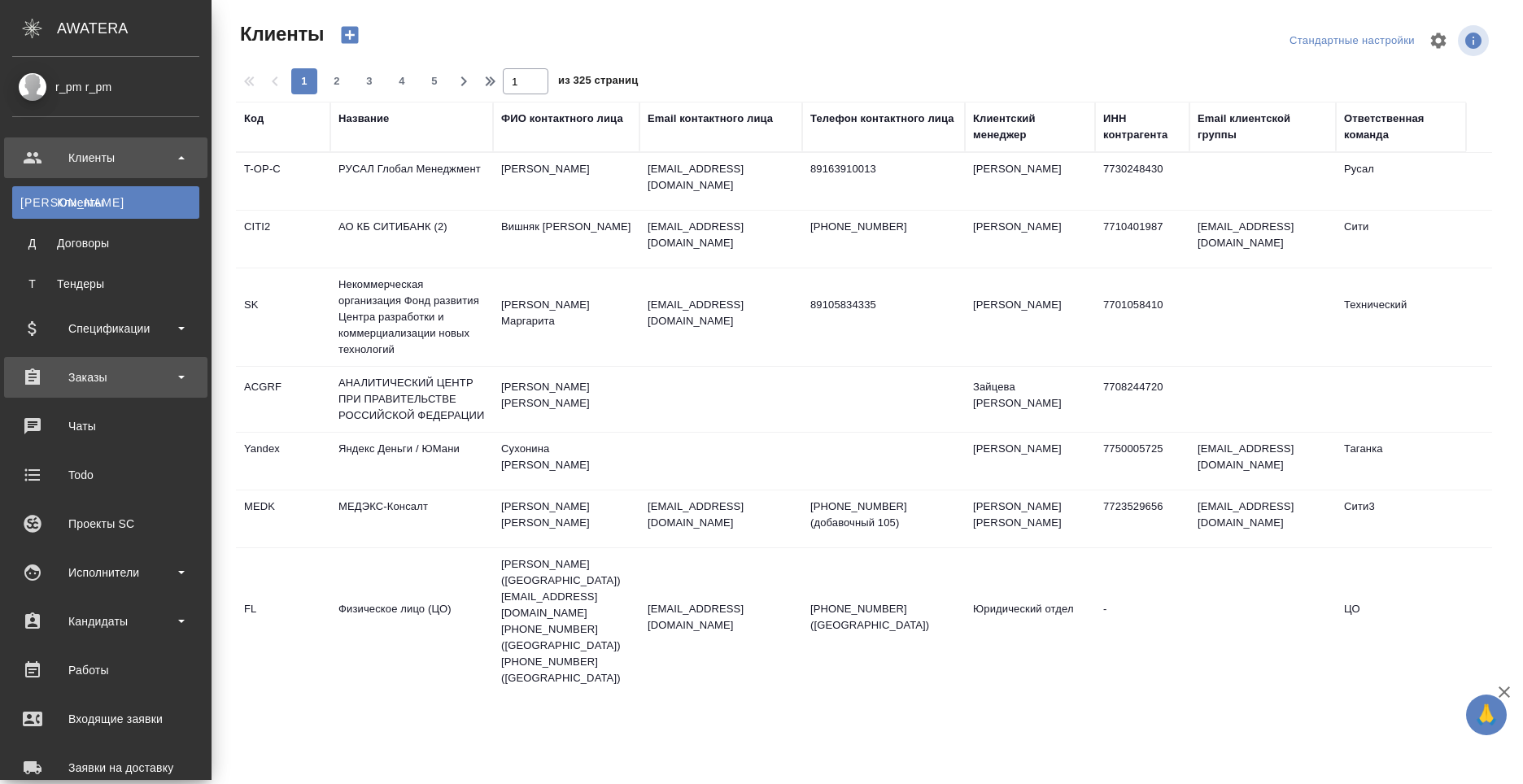
click at [148, 383] on div "Заказы" at bounding box center [106, 376] width 187 height 24
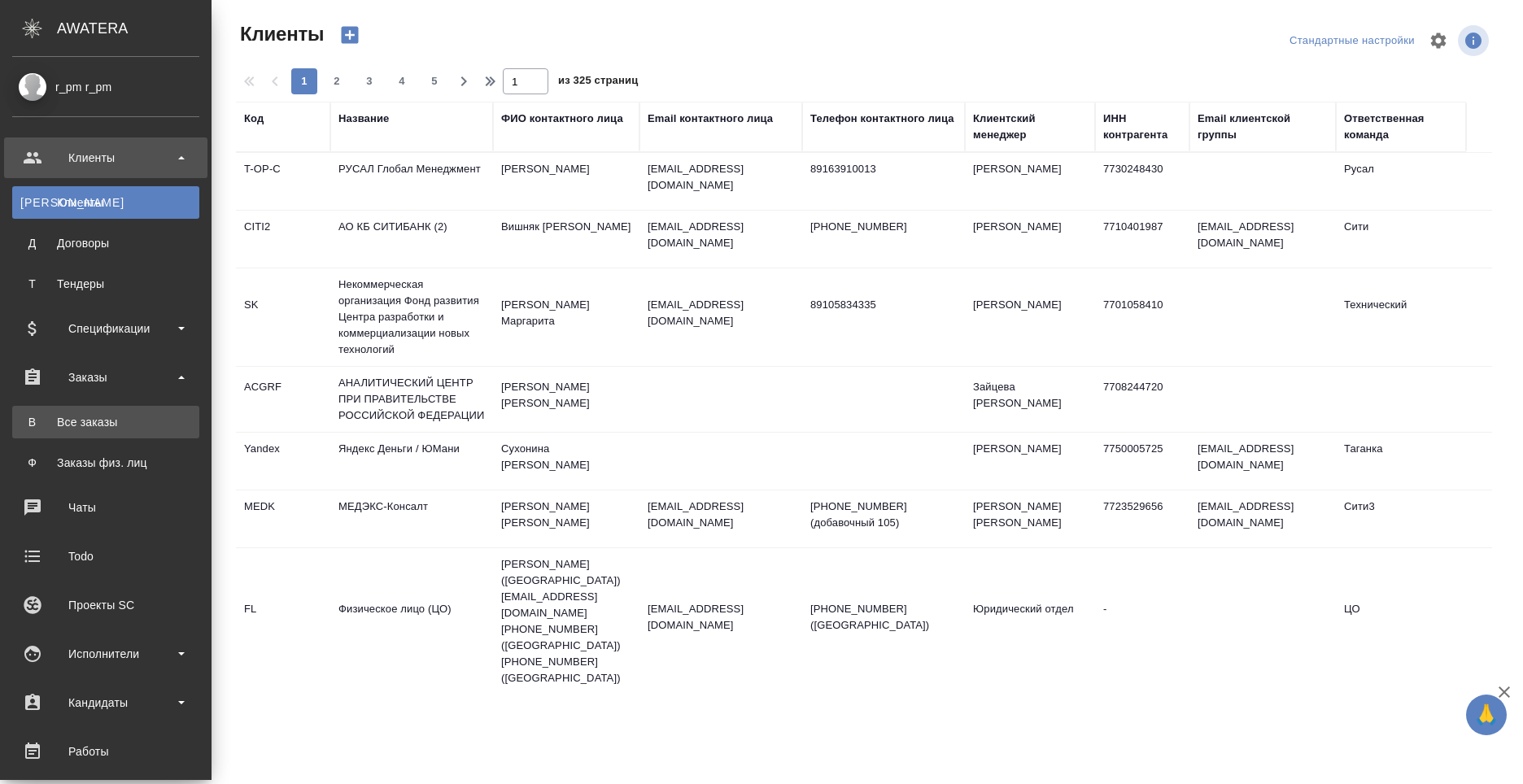
click at [134, 430] on link "В Все заказы" at bounding box center [106, 421] width 187 height 32
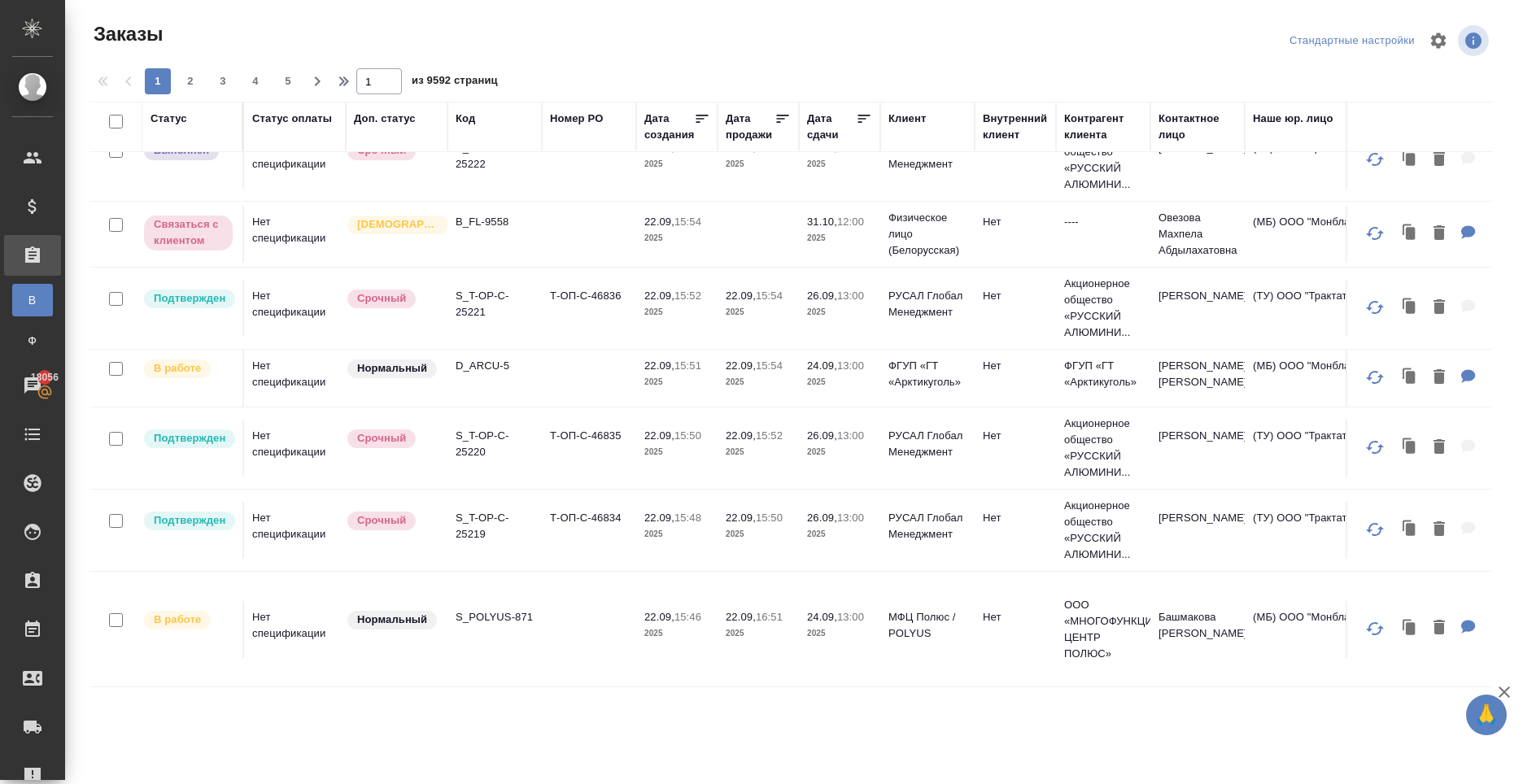
scroll to position [1260, 0]
click at [181, 84] on span "2" at bounding box center [190, 81] width 26 height 17
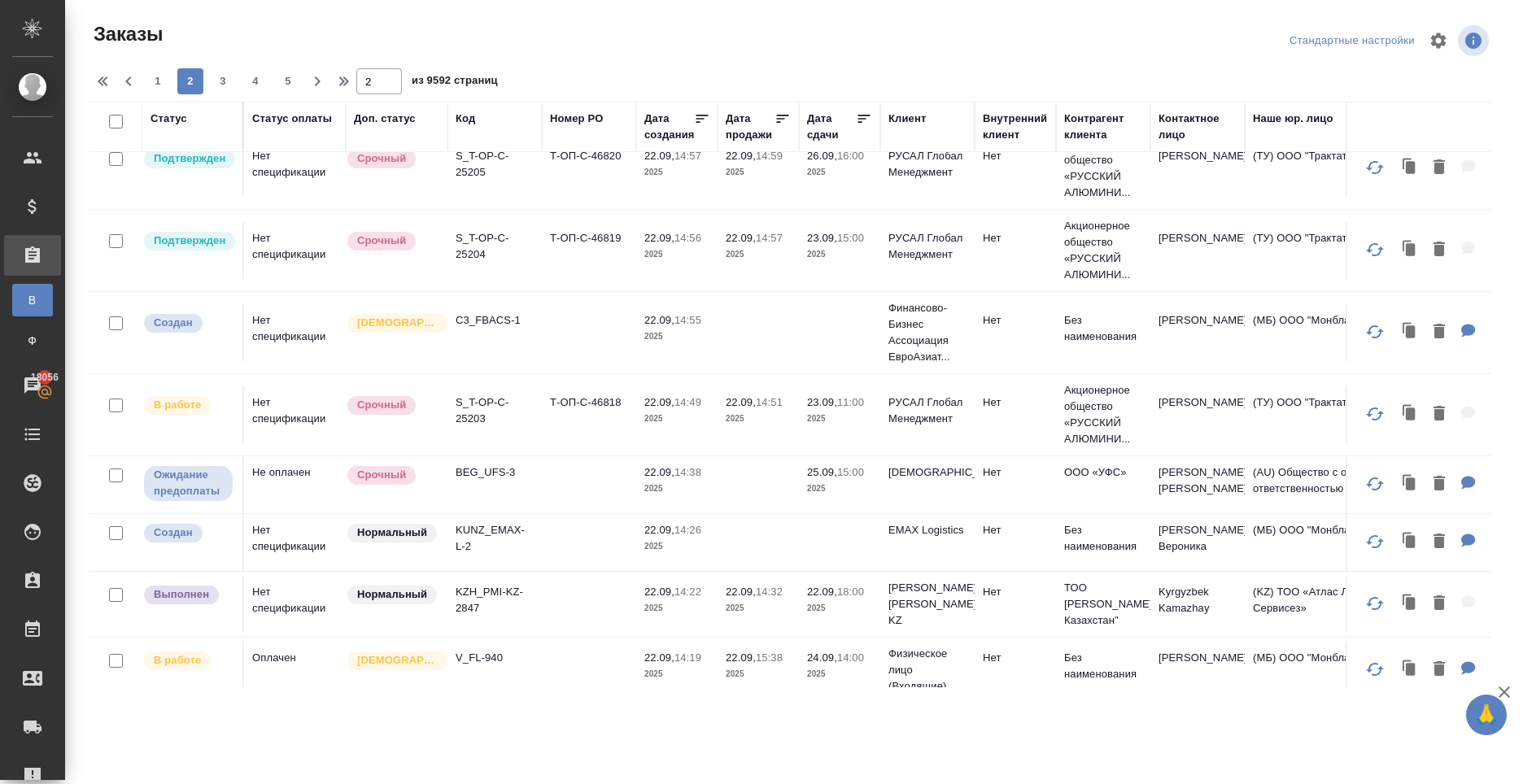
scroll to position [1377, 0]
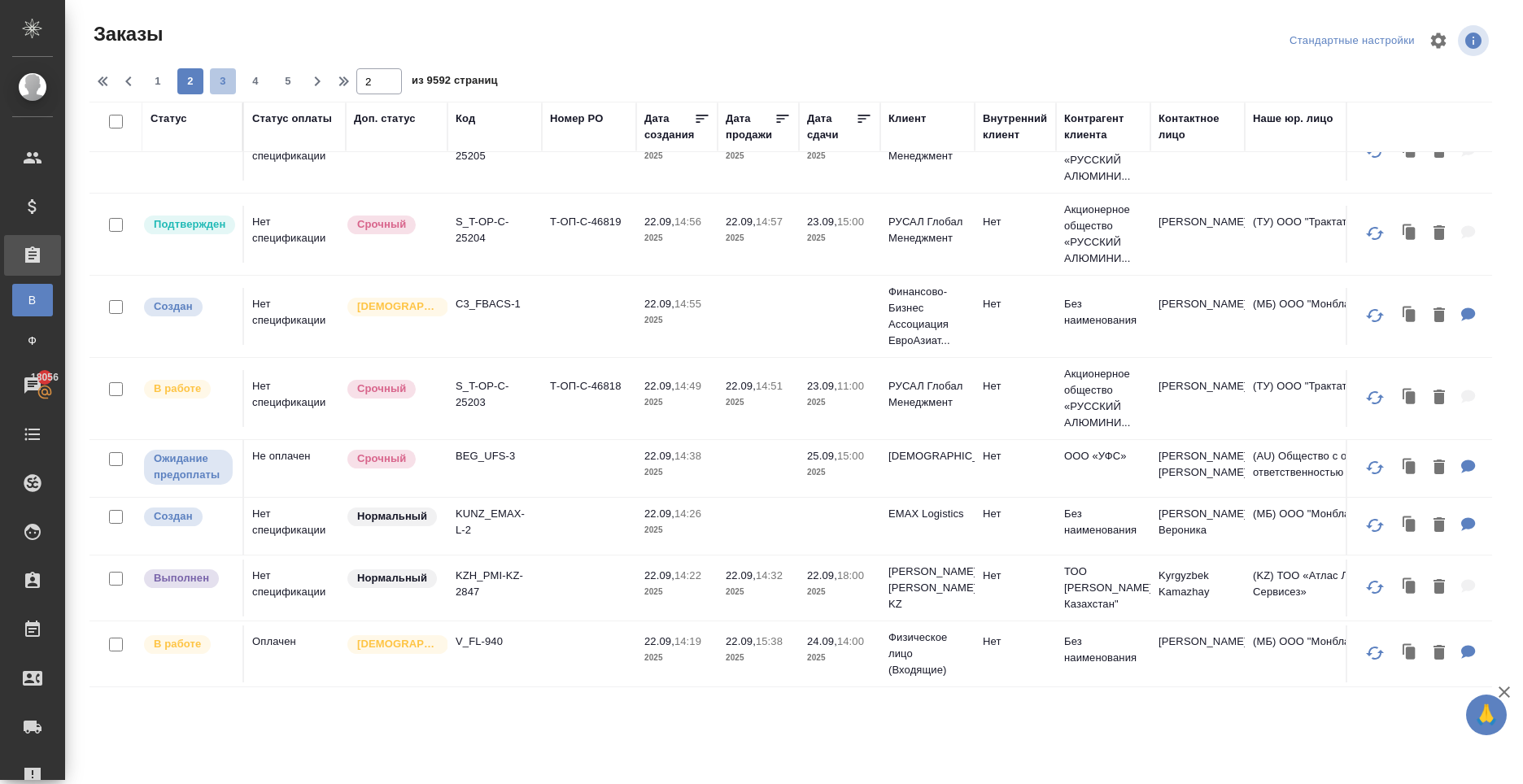
click at [219, 82] on span "3" at bounding box center [223, 81] width 26 height 17
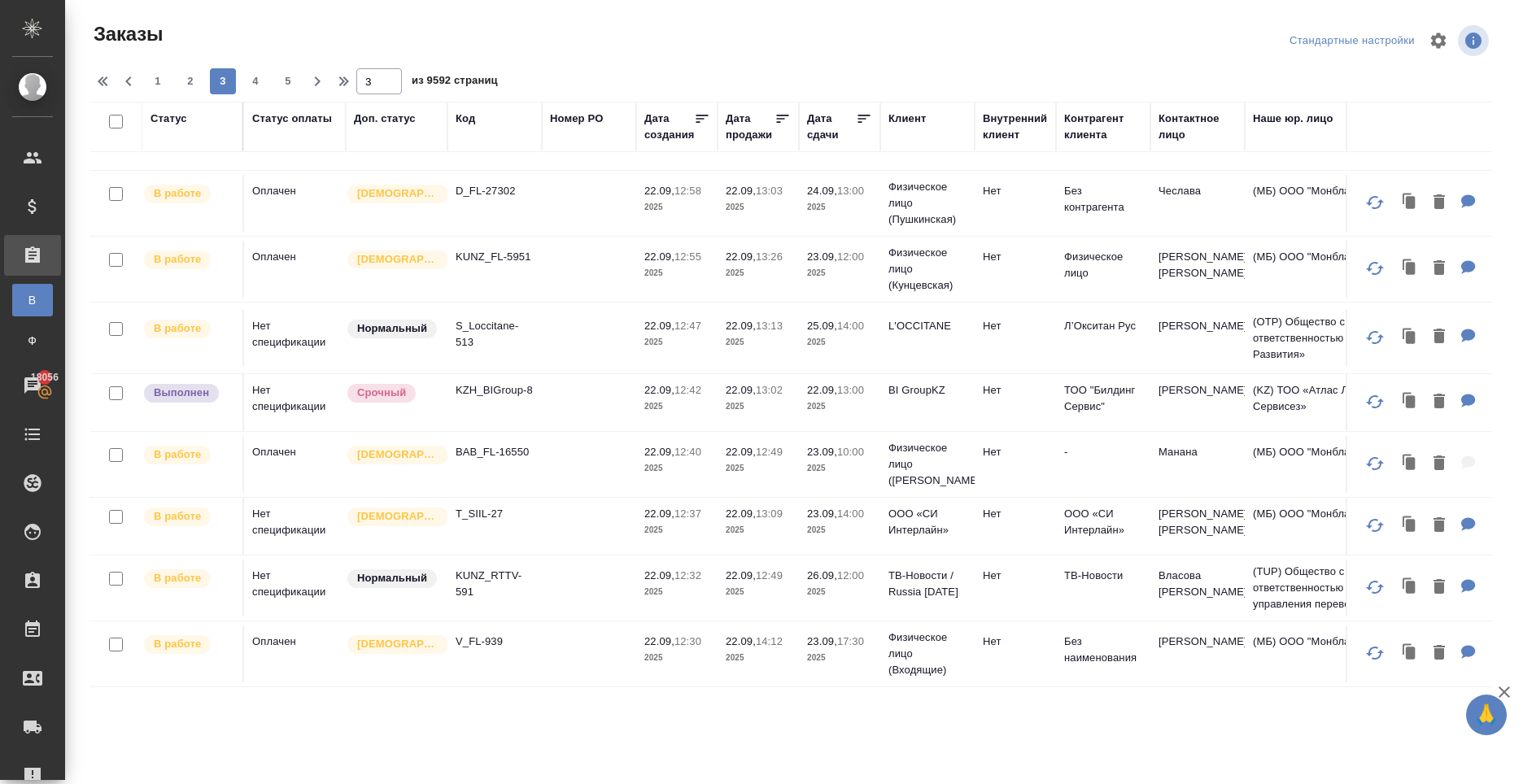
scroll to position [1197, 0]
click at [255, 84] on span "4" at bounding box center [255, 81] width 26 height 17
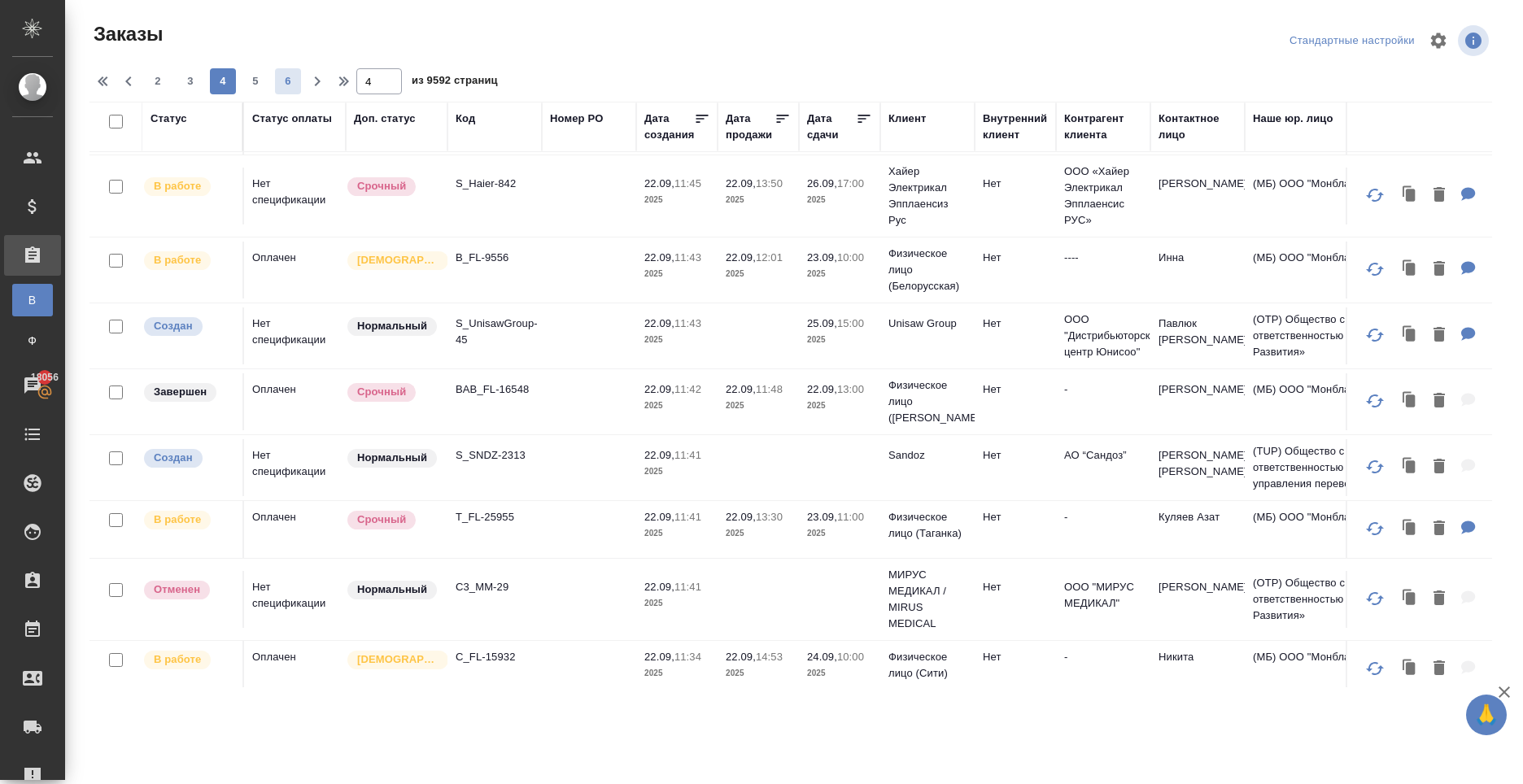
scroll to position [410, 0]
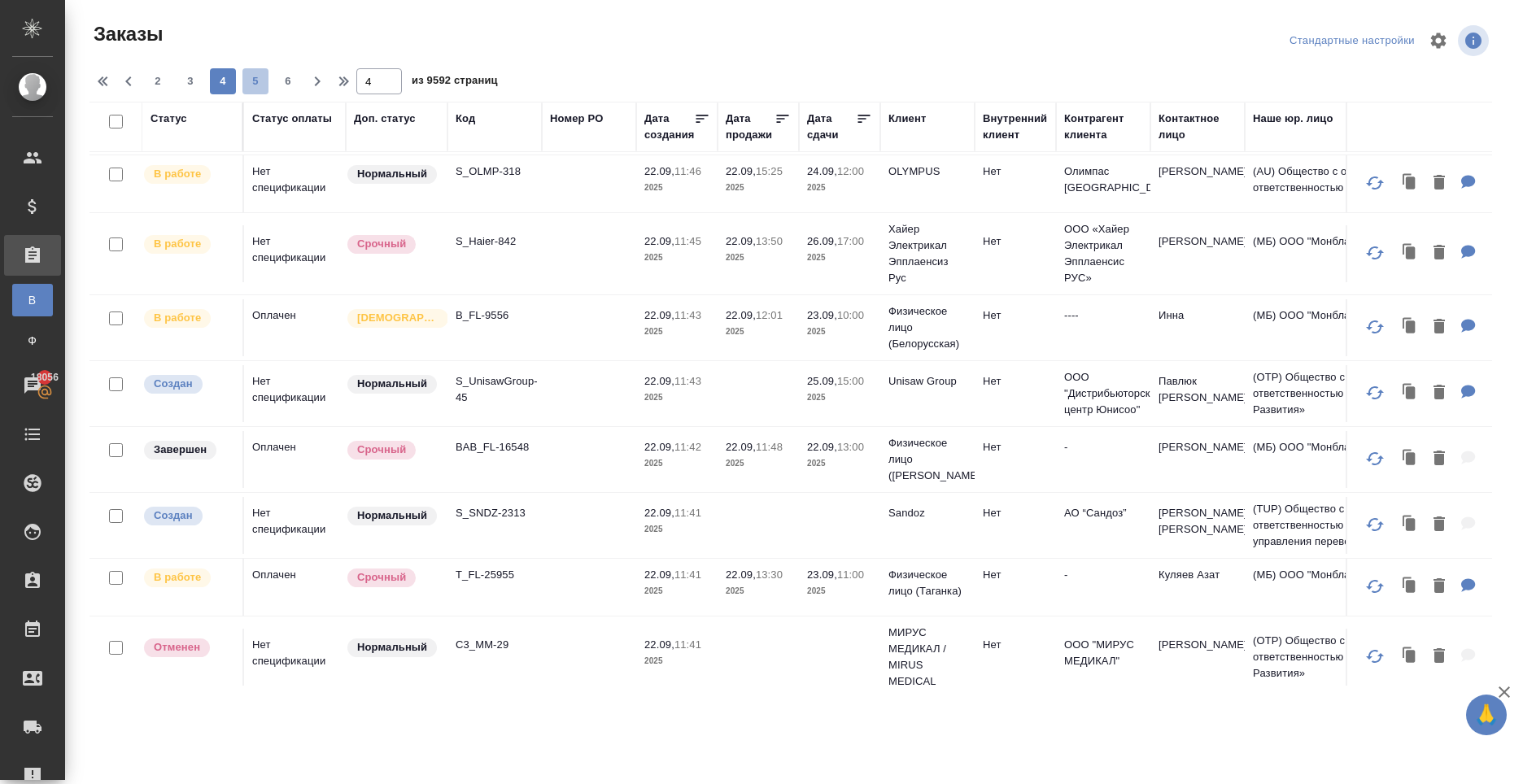
click at [256, 72] on button "5" at bounding box center [255, 81] width 26 height 26
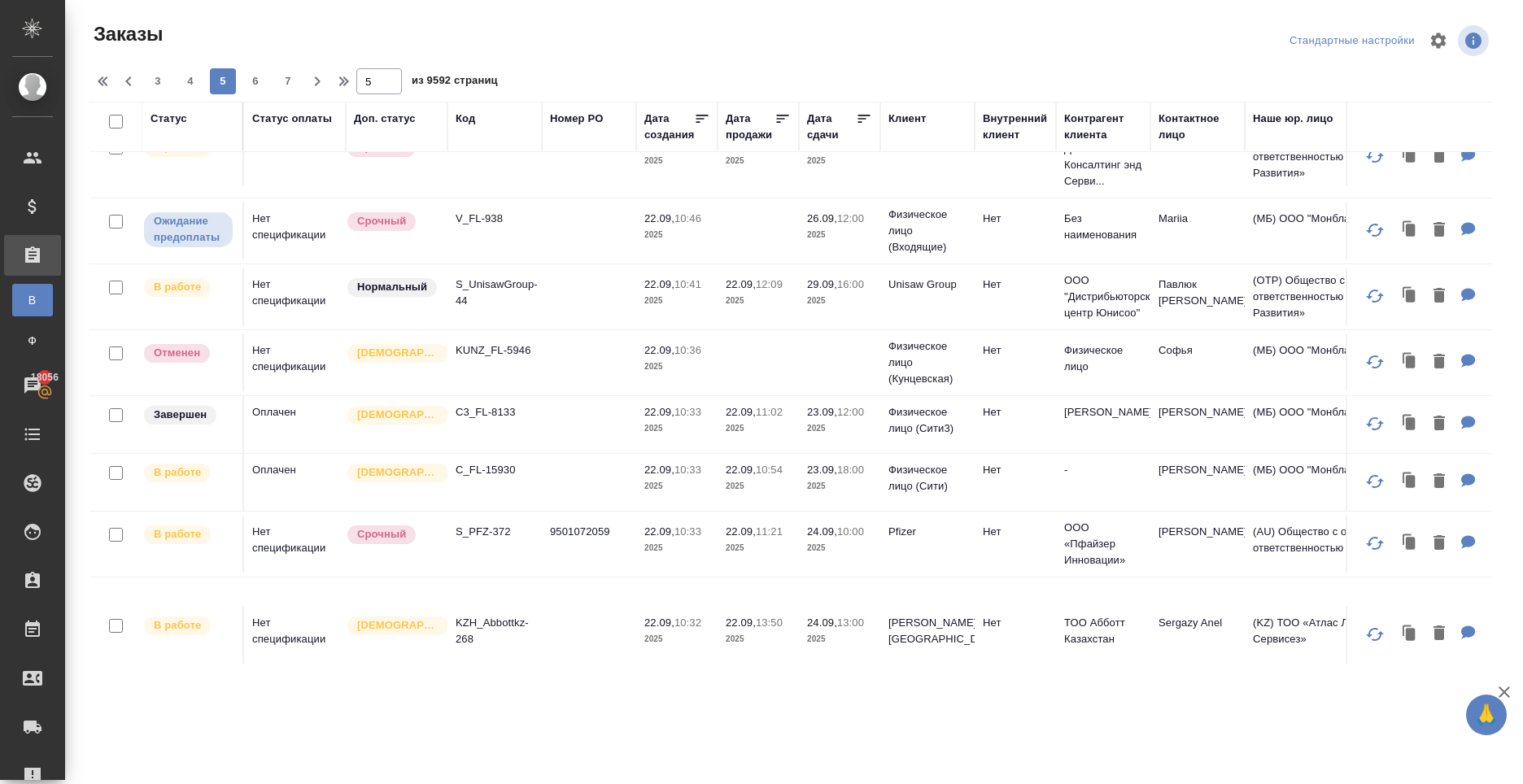
scroll to position [0, 0]
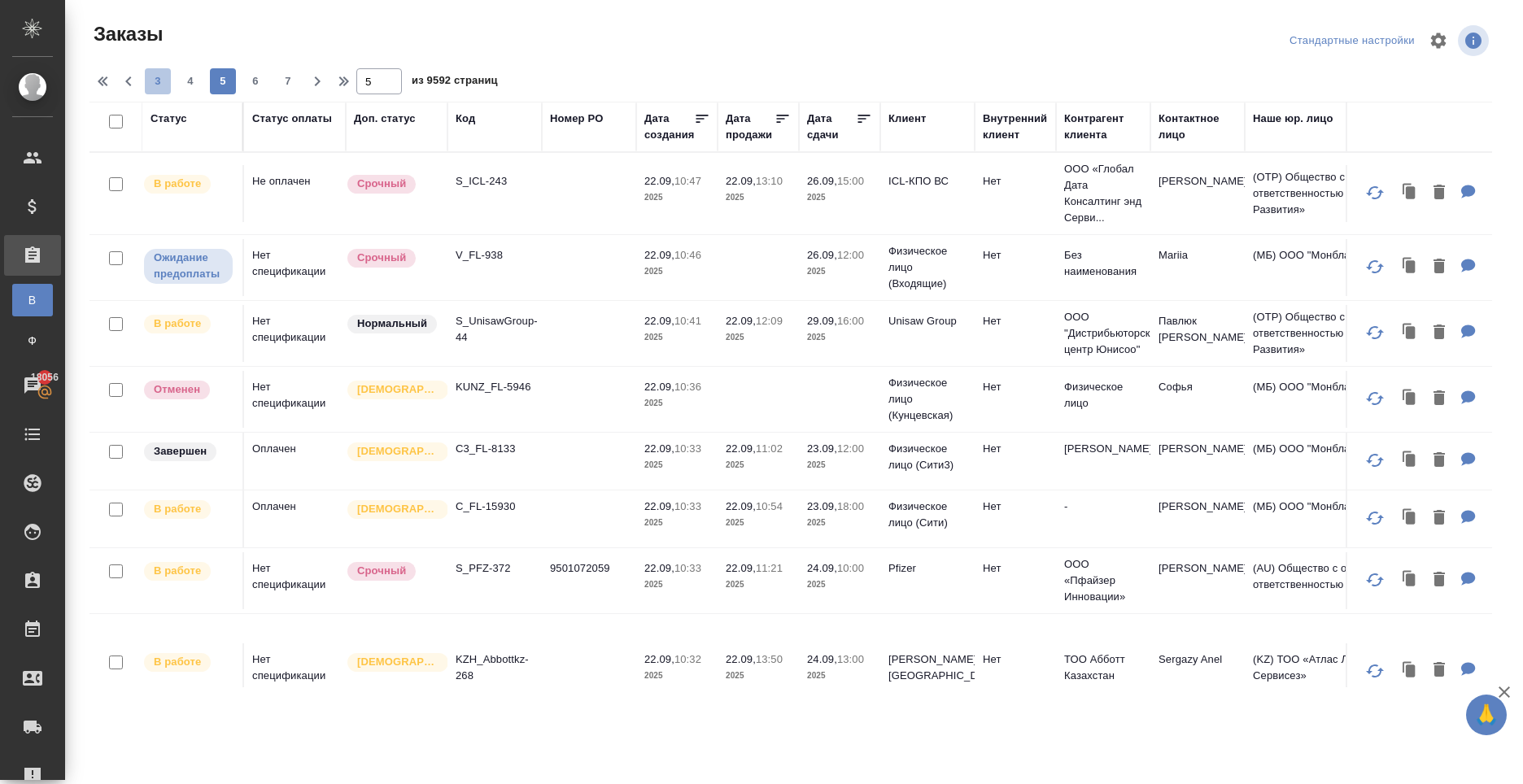
click at [162, 77] on span "3" at bounding box center [158, 81] width 26 height 17
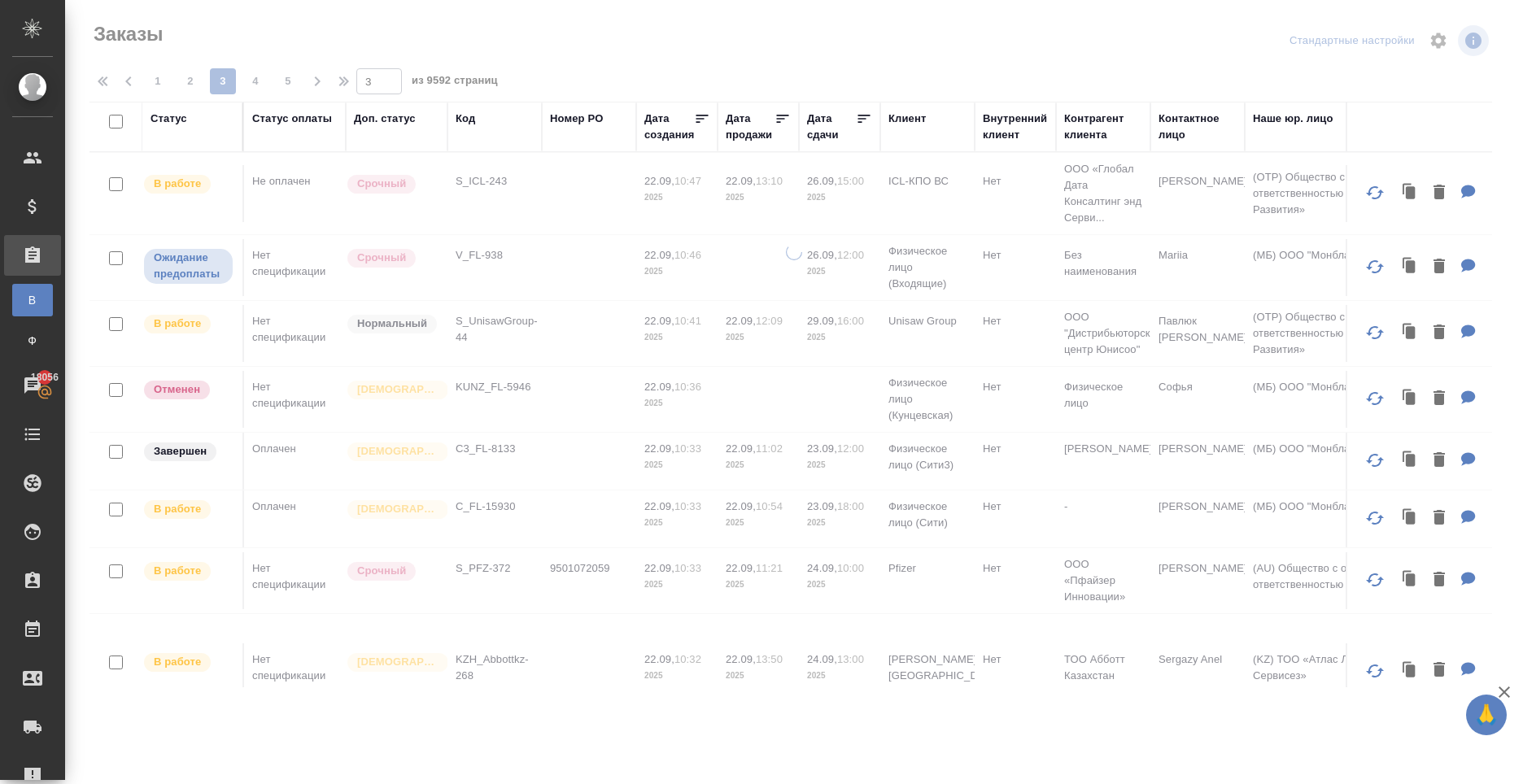
click at [162, 81] on span "1" at bounding box center [158, 81] width 26 height 17
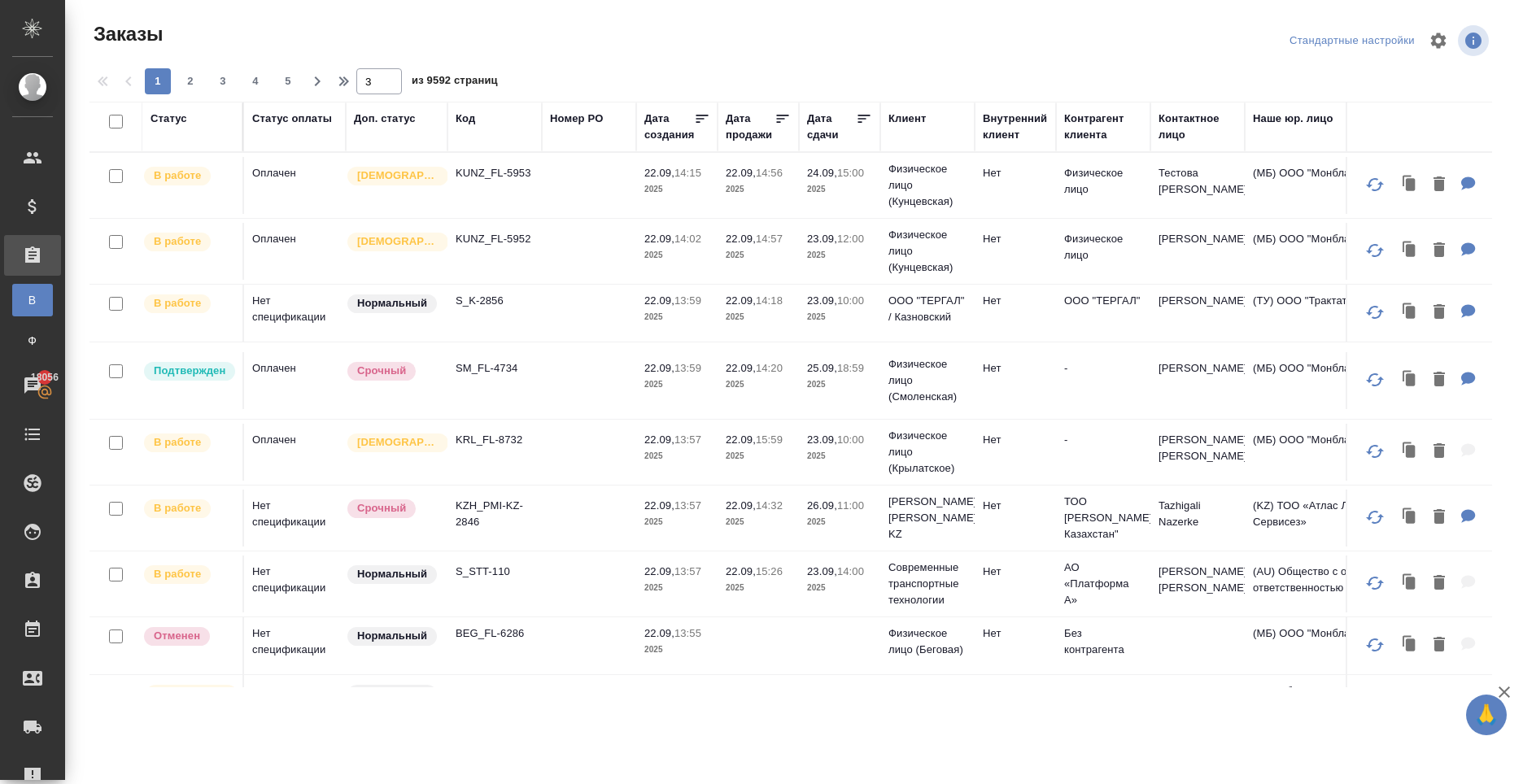
click at [155, 79] on div "Заказы Стандартные настройки 1 2 3 4 5 3 из 9592 страниц Статус Статус оплаты Д…" at bounding box center [797, 348] width 1433 height 696
type input "1"
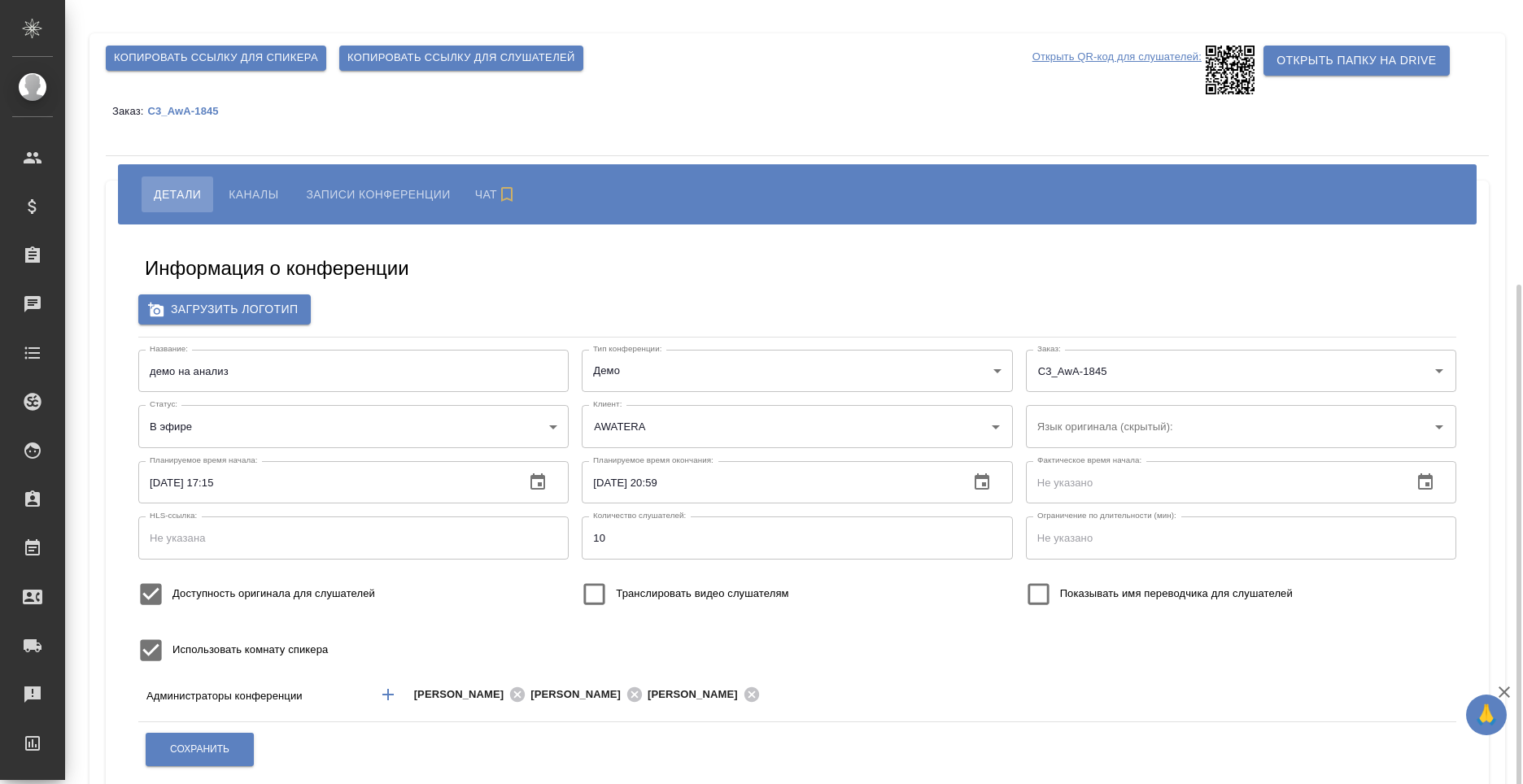
type input "AWATERA"
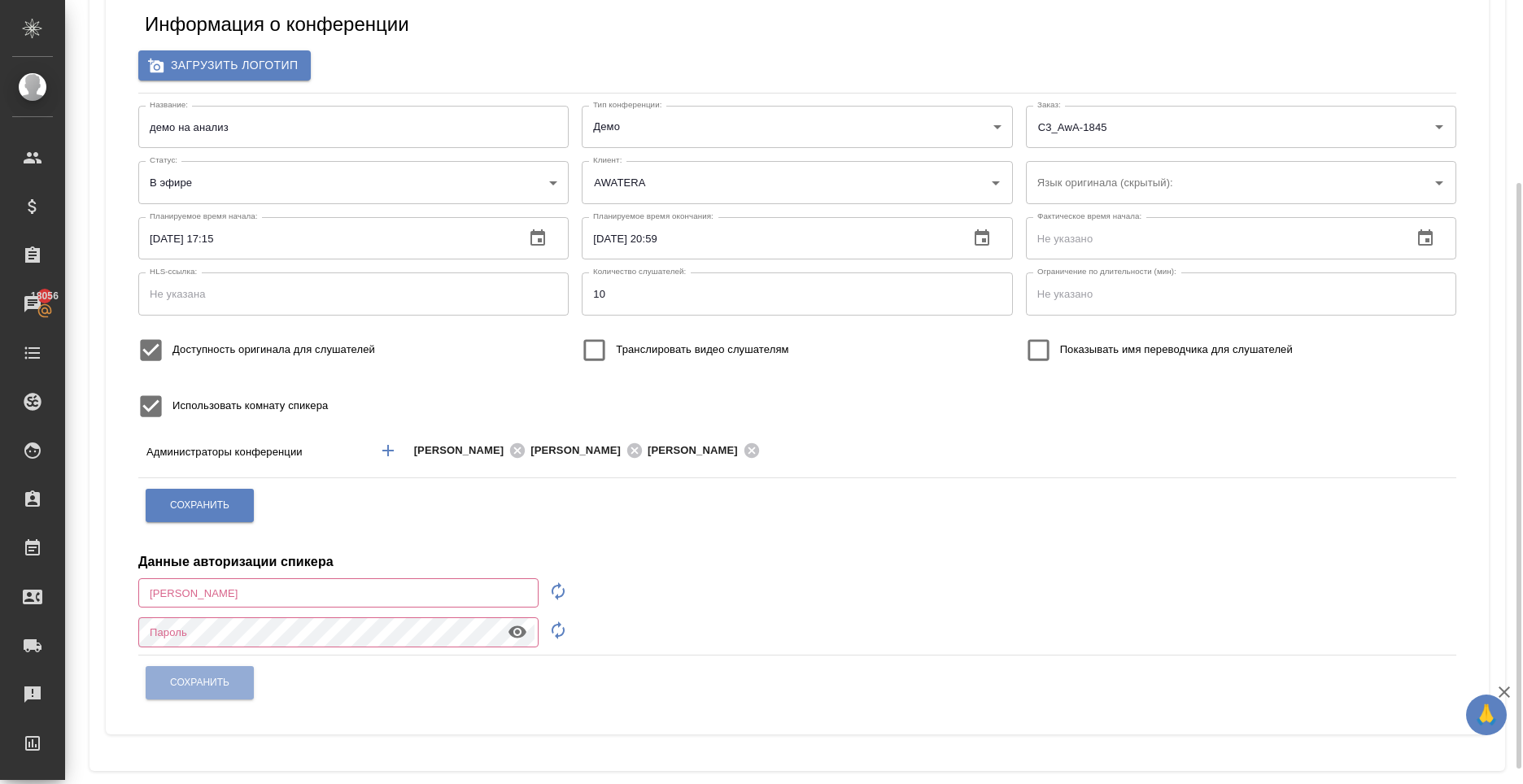
click at [559, 591] on icon "button" at bounding box center [559, 591] width 19 height 19
type input "speaker_MBUgwlbN"
click at [554, 633] on icon "button" at bounding box center [559, 630] width 19 height 19
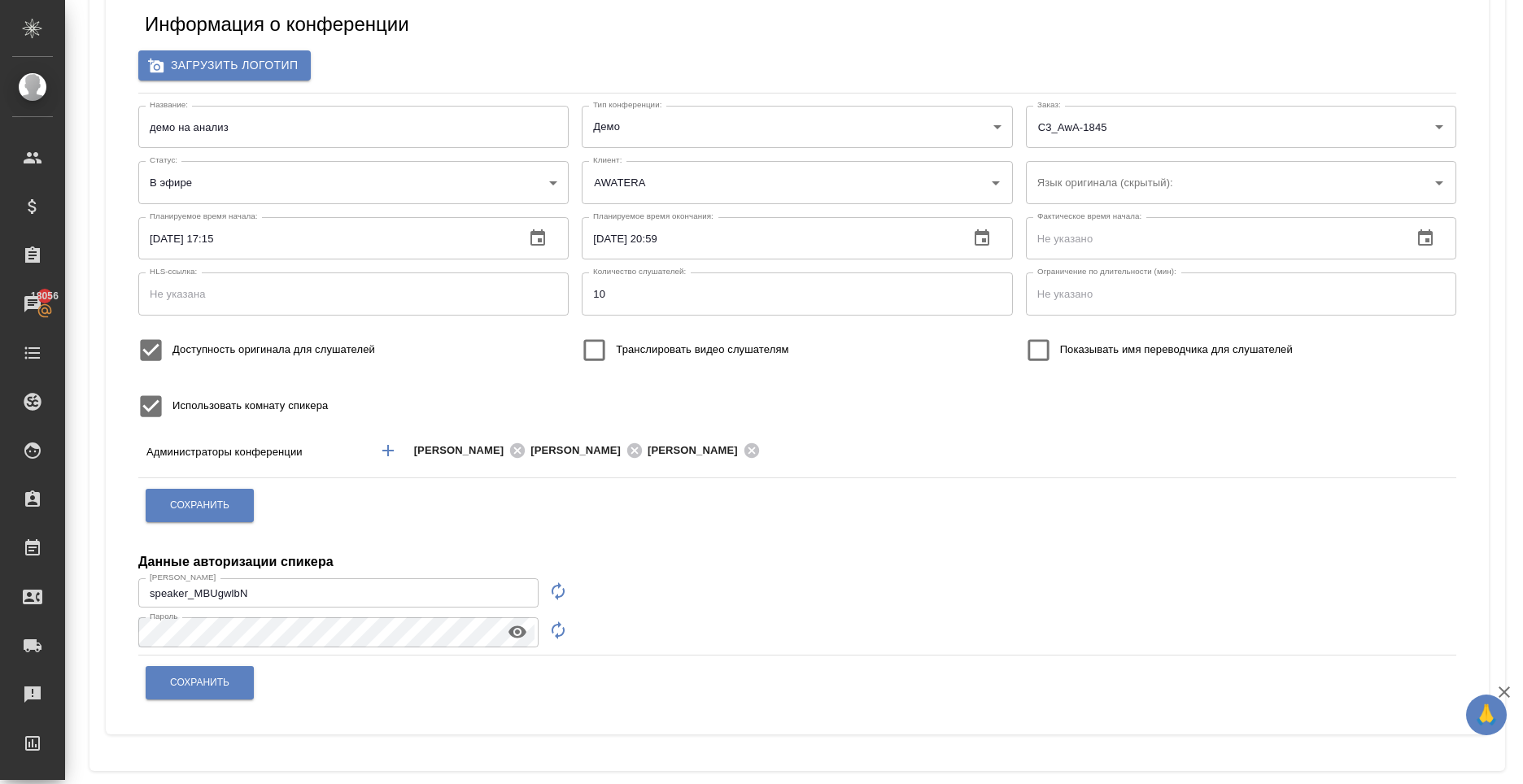
click at [512, 633] on icon "button" at bounding box center [518, 632] width 18 height 13
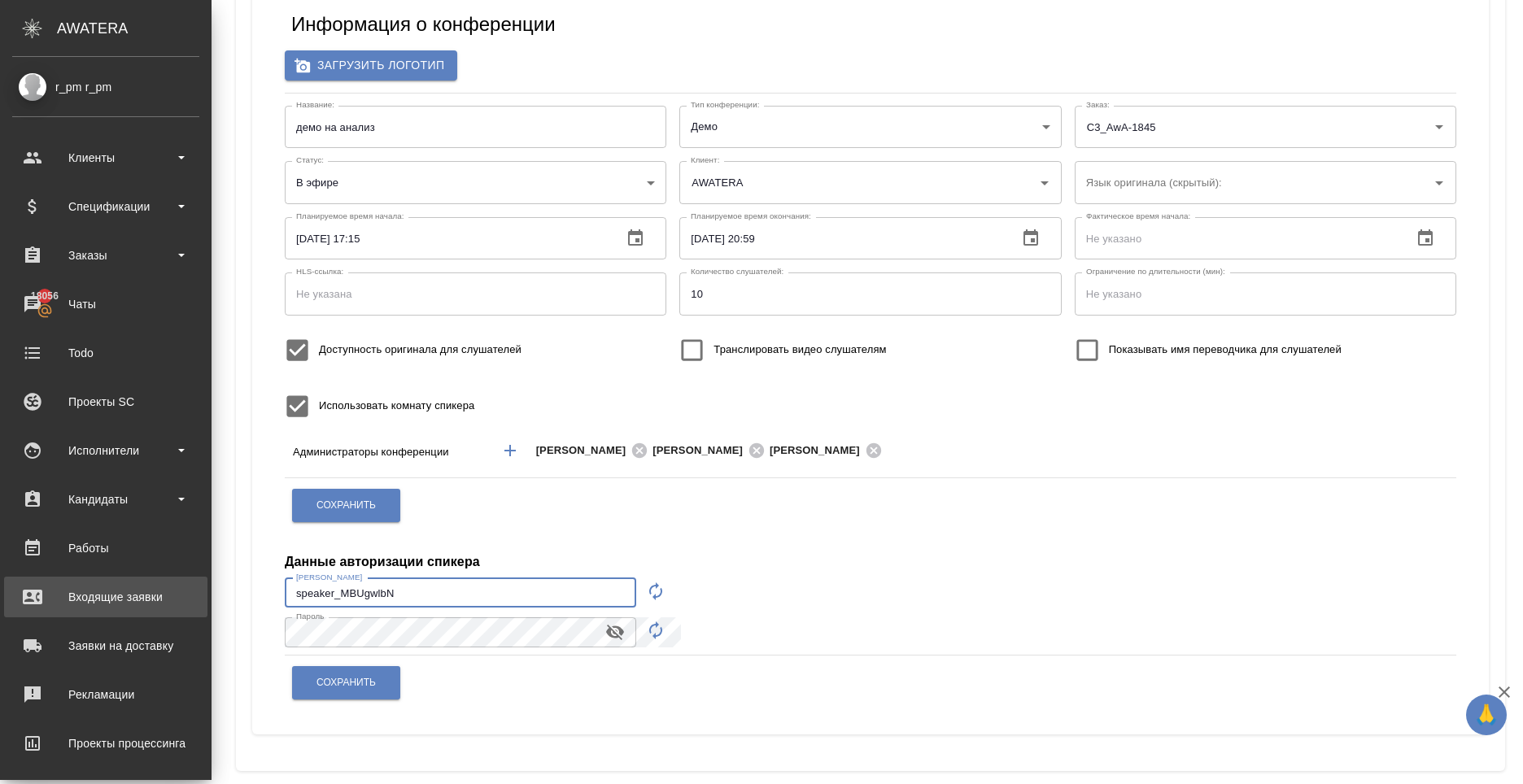
drag, startPoint x: 351, startPoint y: 588, endPoint x: 48, endPoint y: 590, distance: 303.0
click at [46, 590] on div ".cls-1 fill:#fff; AWATERA r_pm r_pm Клиенты Спецификации Заказы 18056 Чаты Todo…" at bounding box center [761, 392] width 1523 height 784
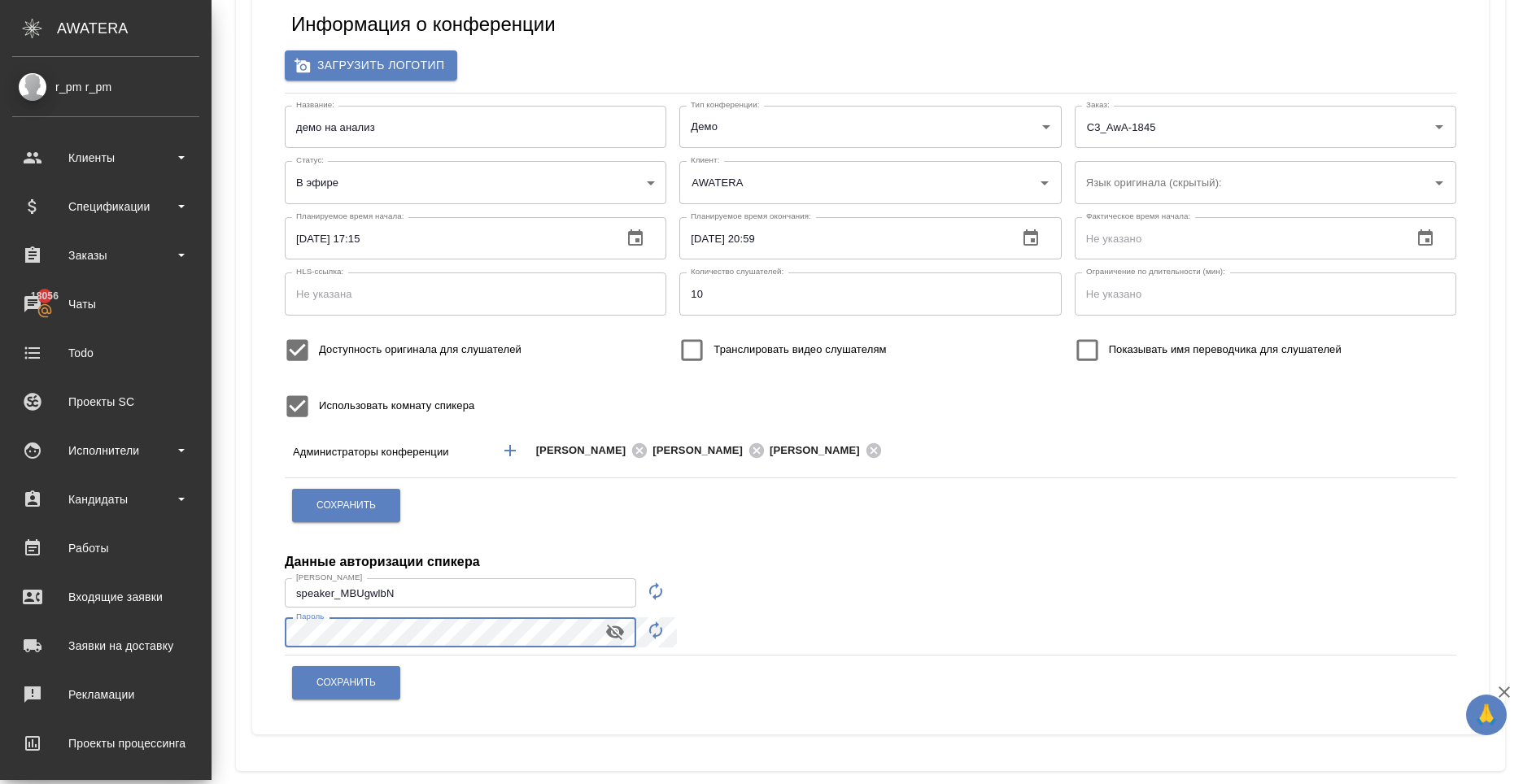
click at [3, 620] on div ".cls-1 fill:#fff; AWATERA r_pm r_pm Клиенты Спецификации Заказы 18056 Чаты Todo…" at bounding box center [761, 392] width 1523 height 784
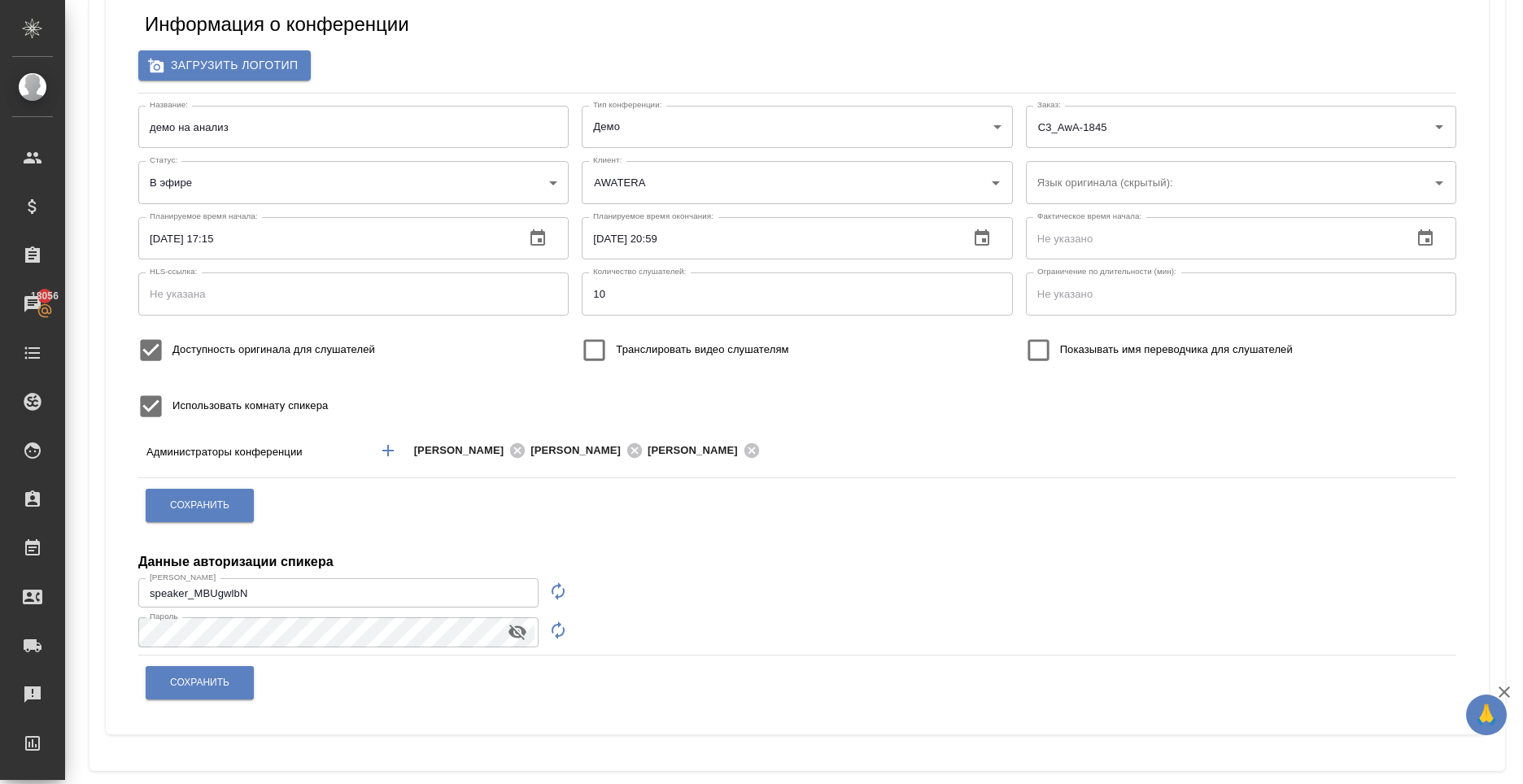
click at [370, 684] on div "Сохранить" at bounding box center [797, 683] width 1305 height 42
click at [203, 687] on span "Сохранить" at bounding box center [199, 683] width 59 height 14
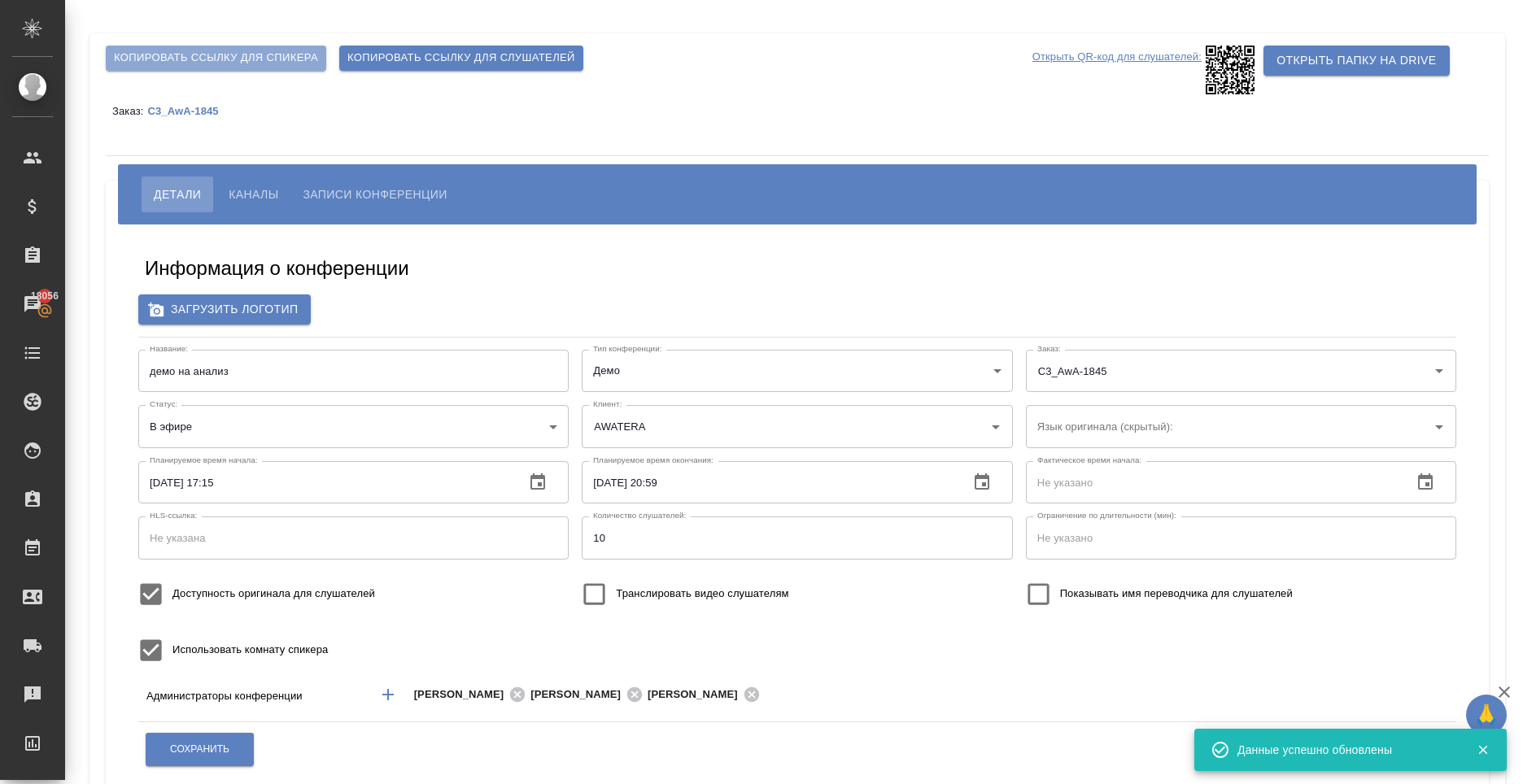
click at [202, 47] on button "Копировать ссылку для спикера" at bounding box center [216, 58] width 221 height 25
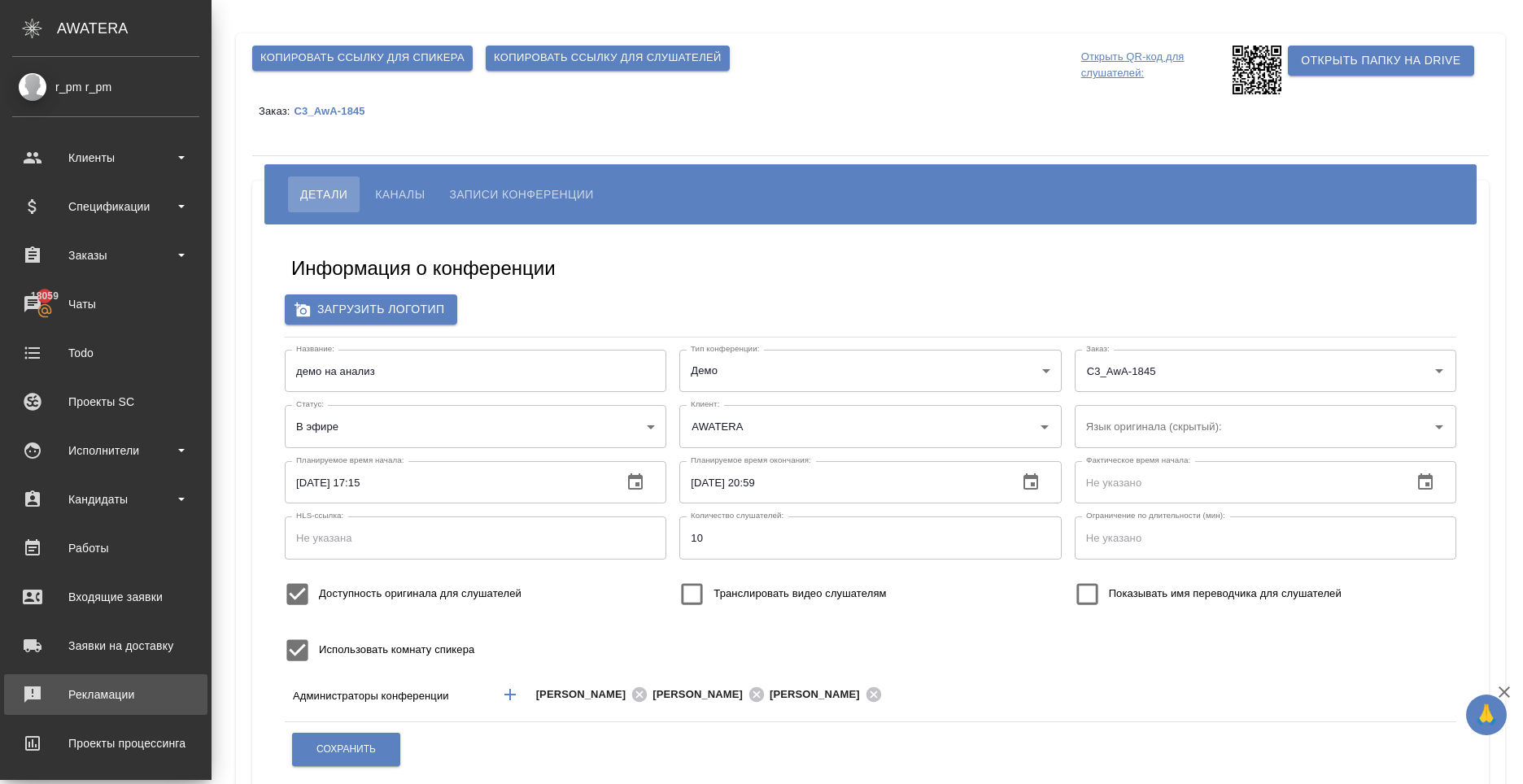
scroll to position [106, 0]
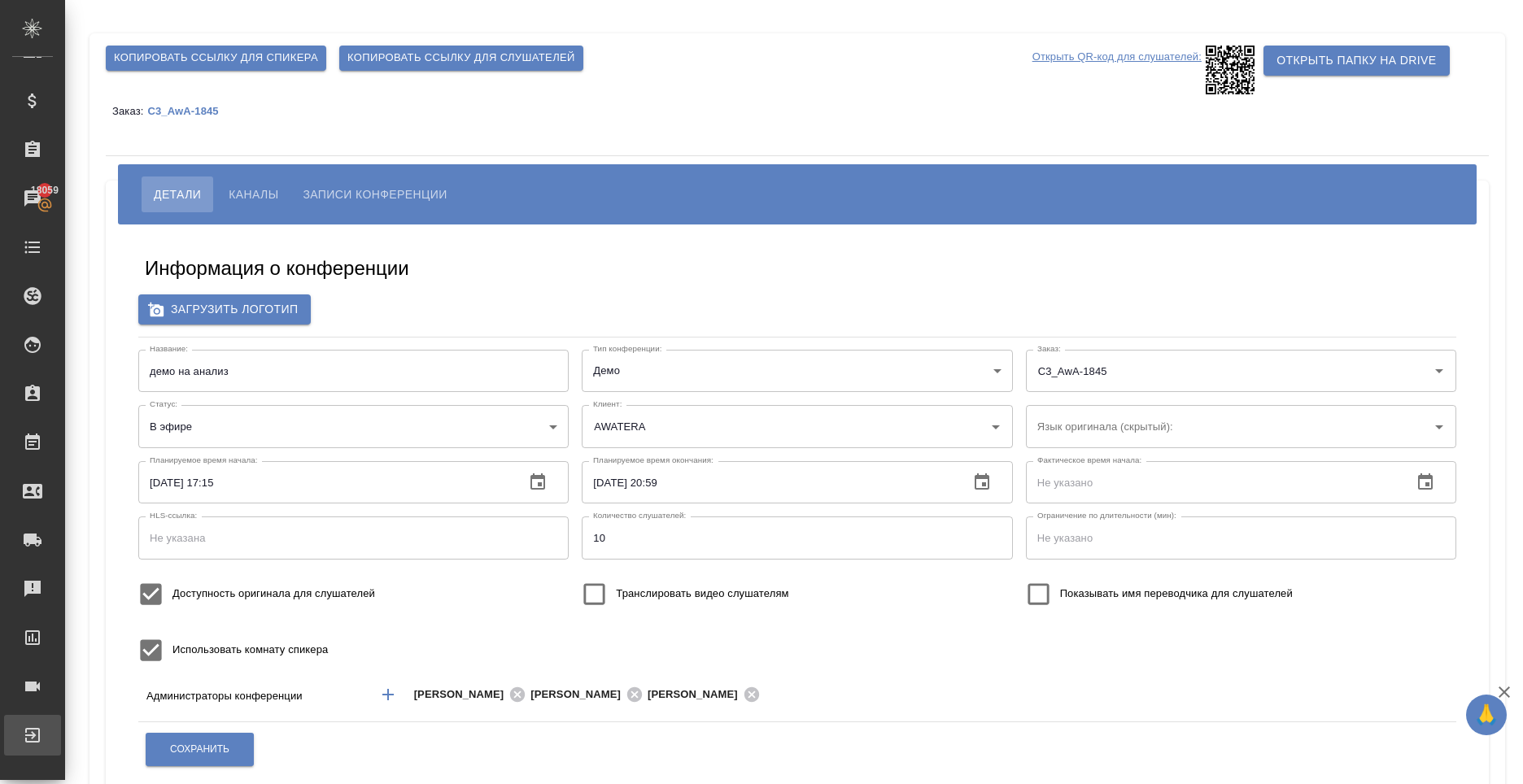
click at [32, 735] on div "Выйти" at bounding box center [13, 734] width 41 height 24
